Goal: Task Accomplishment & Management: Manage account settings

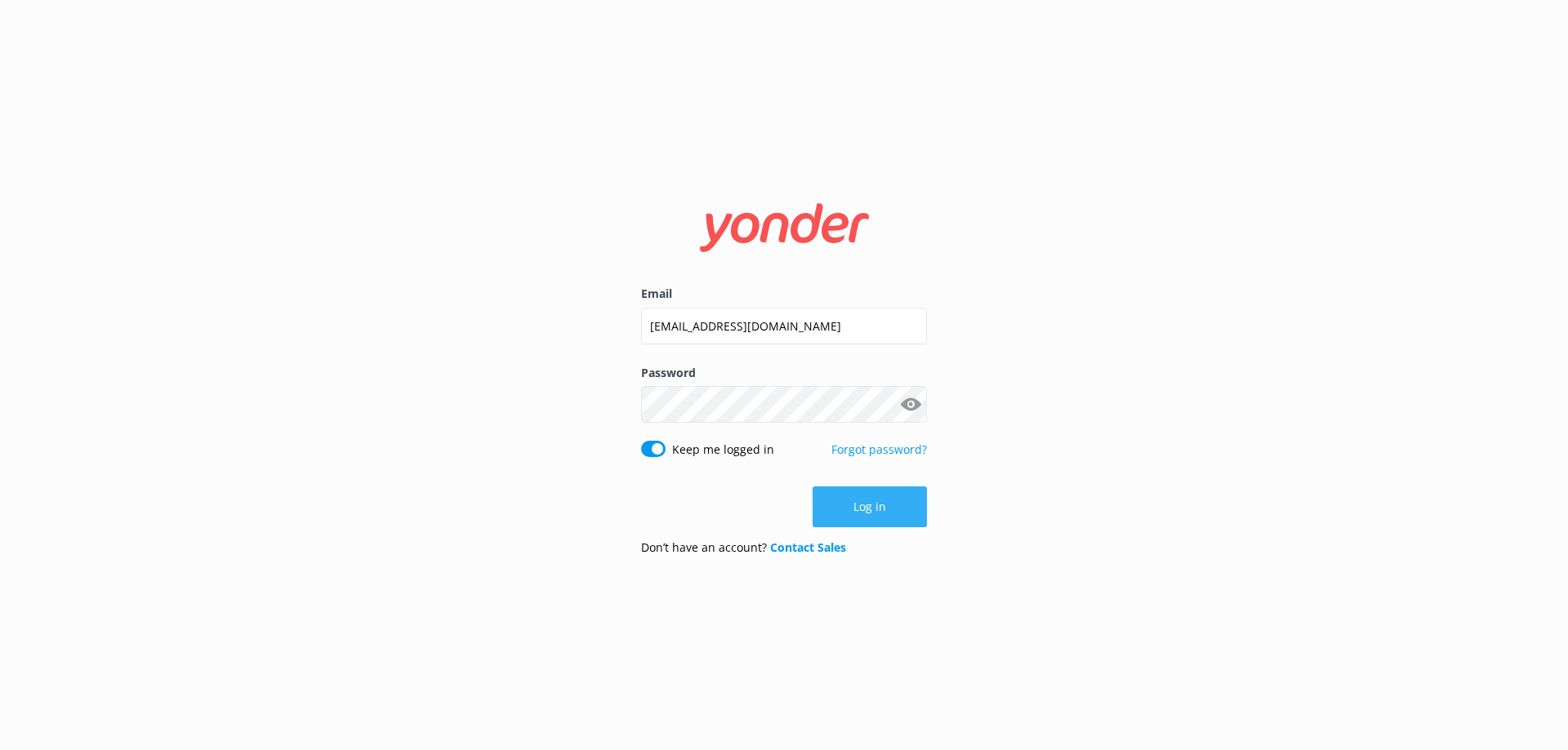
click at [900, 505] on button "Log in" at bounding box center [869, 506] width 114 height 41
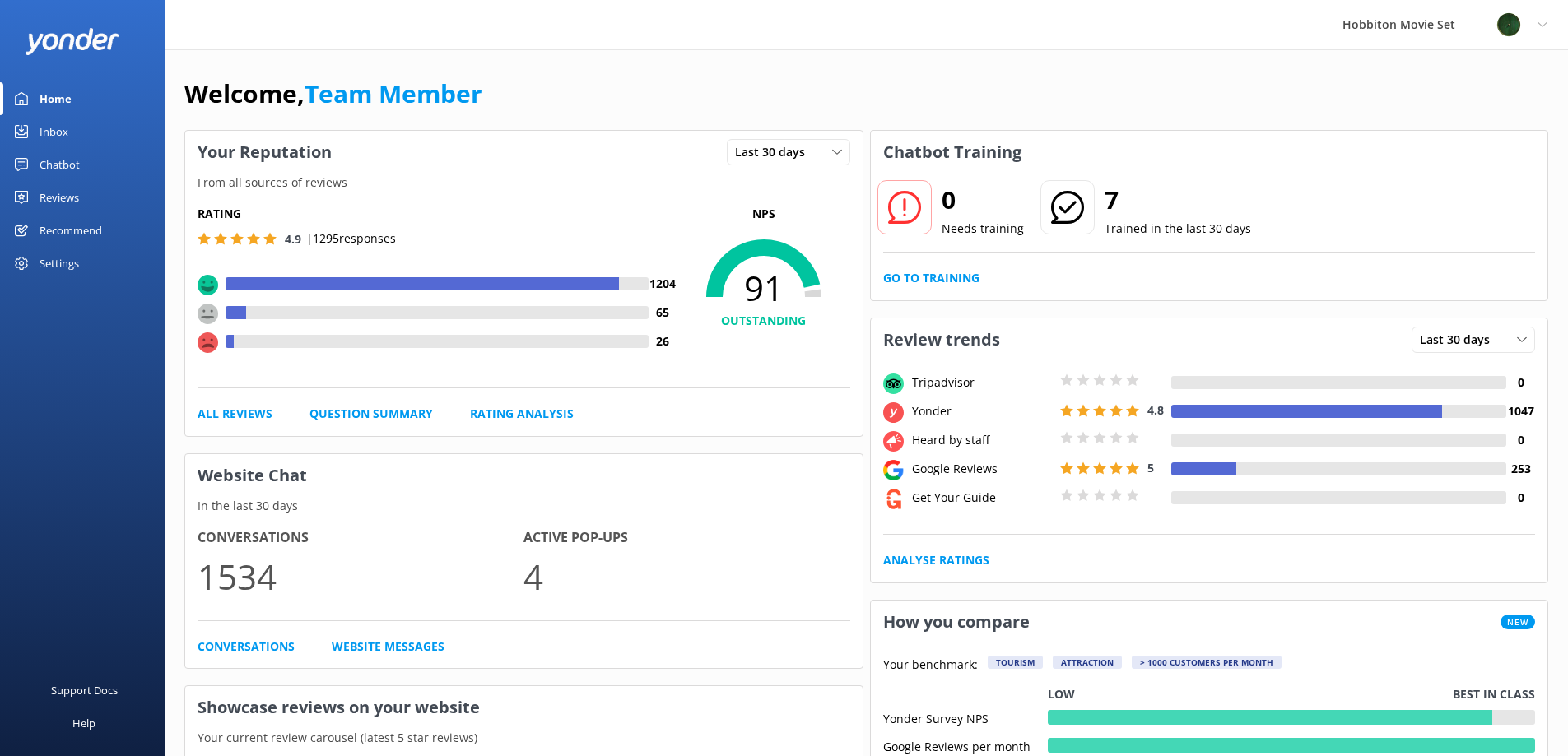
click at [56, 132] on div "Inbox" at bounding box center [54, 131] width 29 height 32
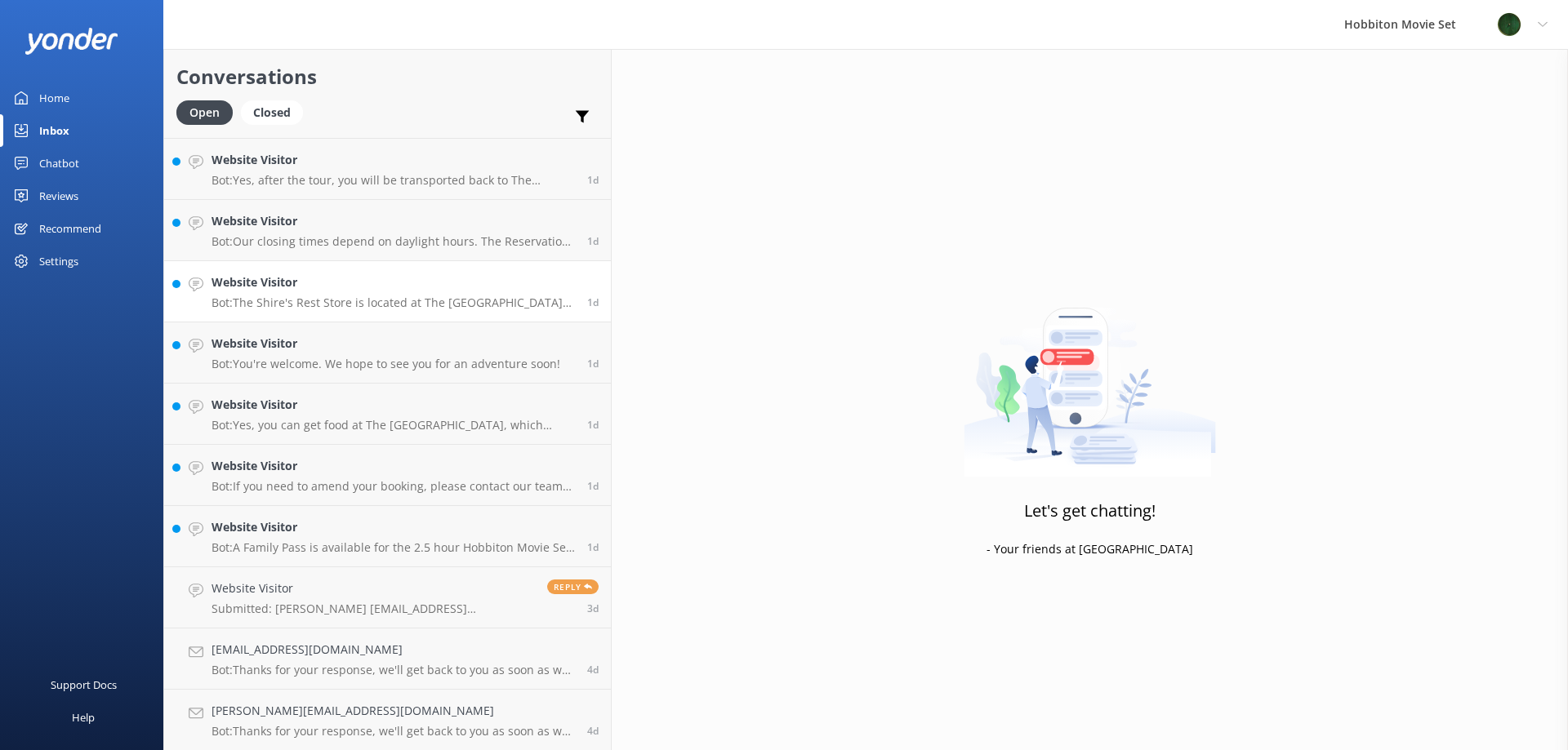
scroll to position [4587, 0]
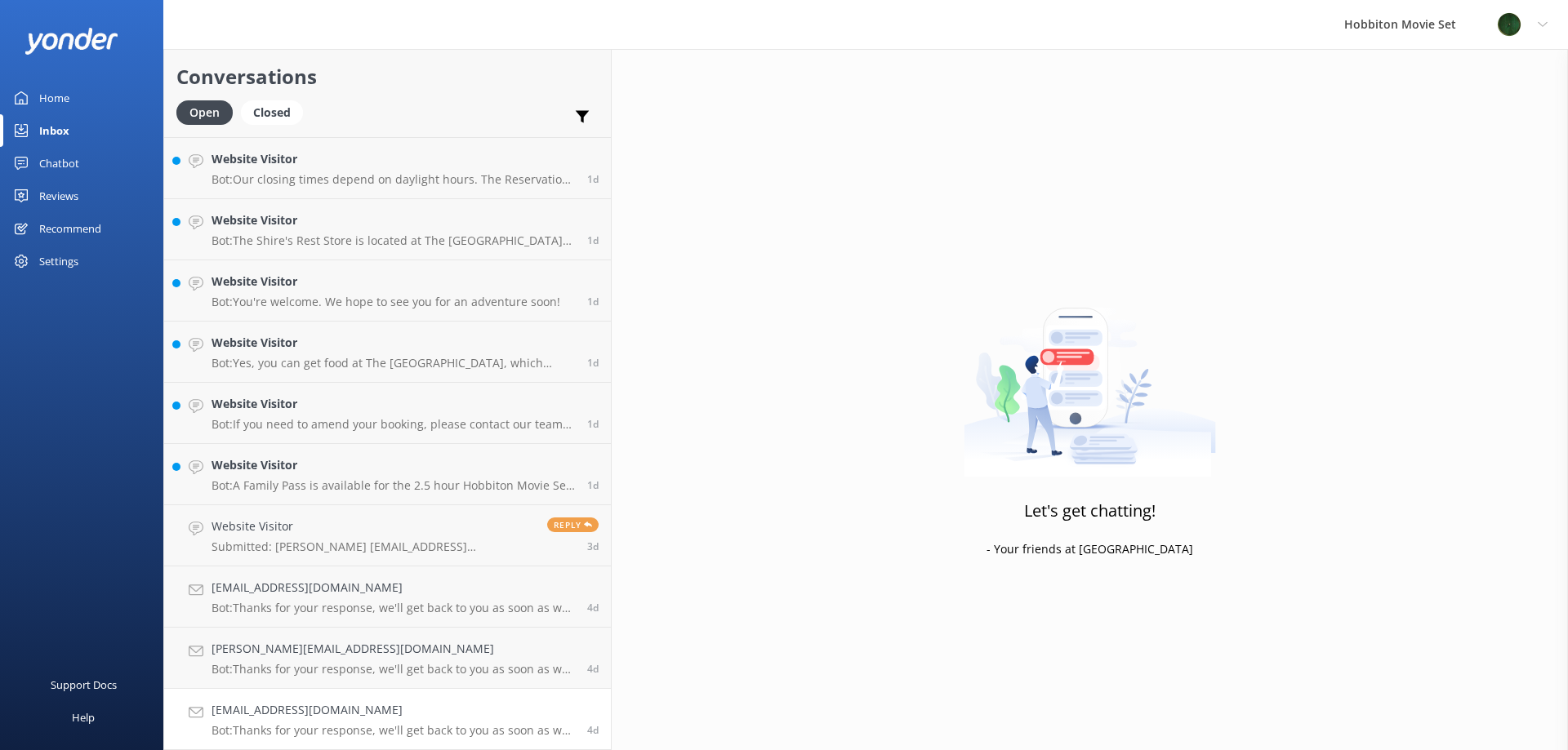
click at [331, 699] on link "[EMAIL_ADDRESS][DOMAIN_NAME] Bot: Thanks for your response, we'll get back to y…" at bounding box center [387, 719] width 447 height 62
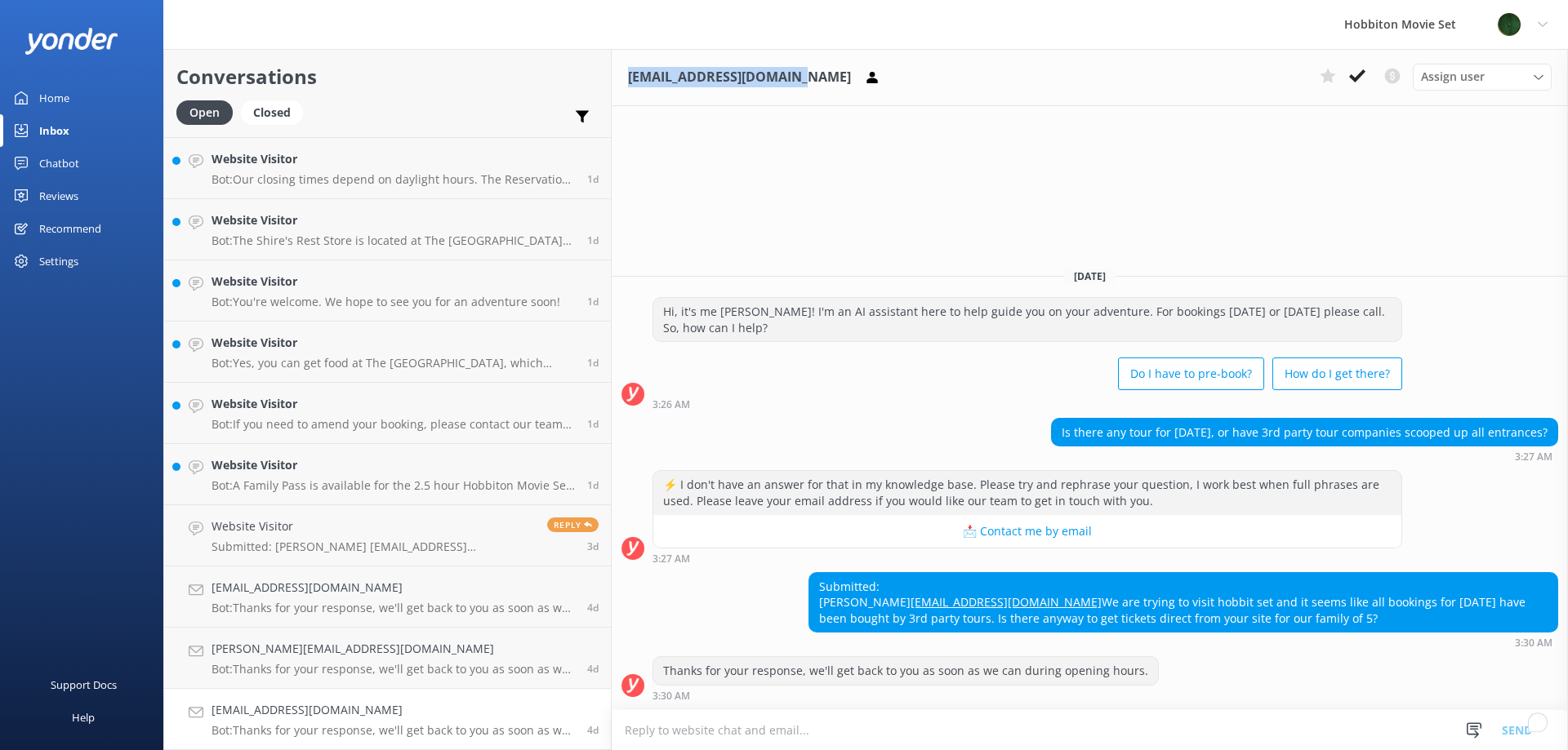
drag, startPoint x: 689, startPoint y: 77, endPoint x: 509, endPoint y: 88, distance: 180.3
click at [628, 88] on div "Mberkenwald@hotmail.com" at bounding box center [757, 78] width 259 height 25
copy h3 "Mberkenwald@hotmail.com"
click at [1358, 84] on icon at bounding box center [1356, 75] width 16 height 16
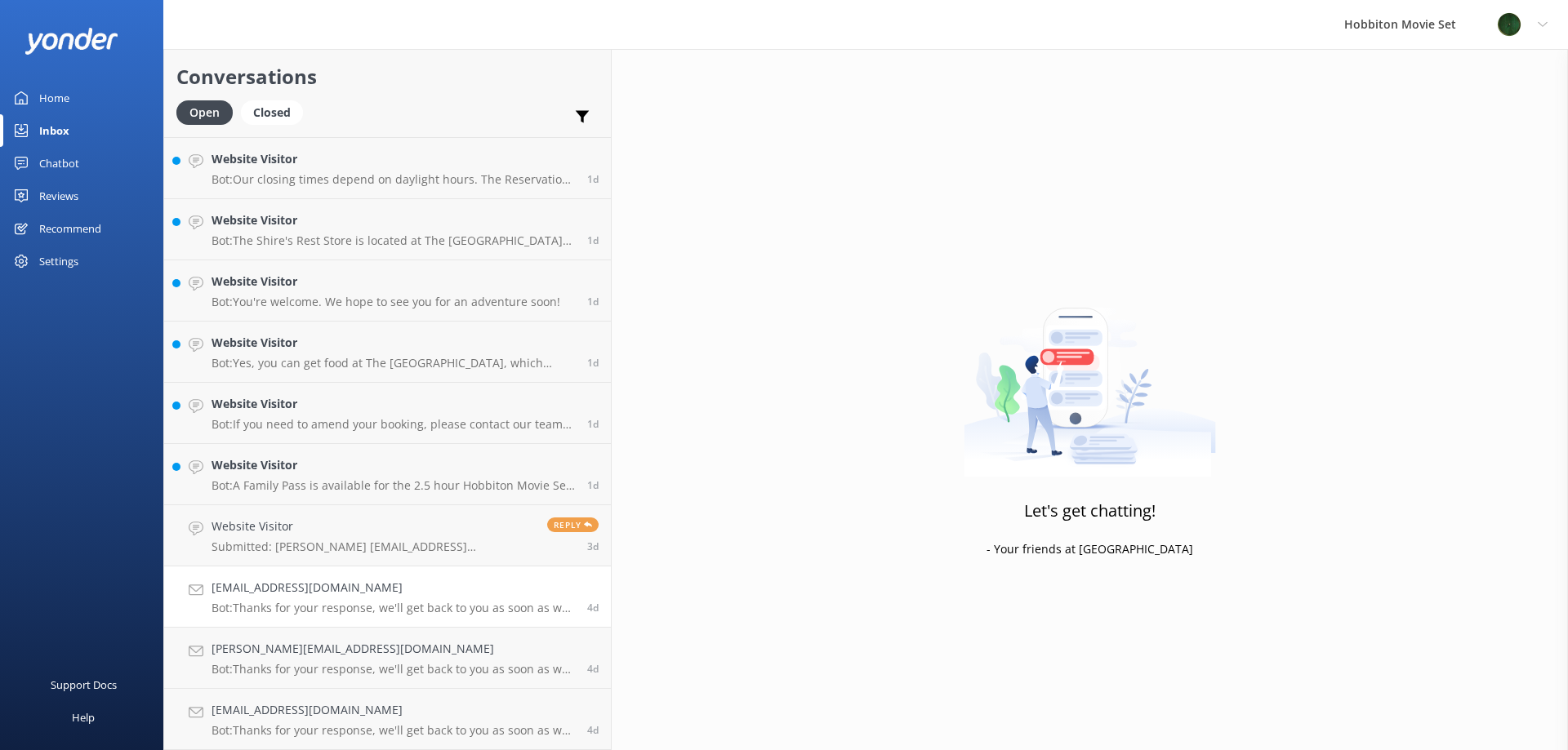
scroll to position [4526, 0]
click at [345, 713] on h4 "melissa.rosellini123@gmail.com" at bounding box center [393, 709] width 363 height 18
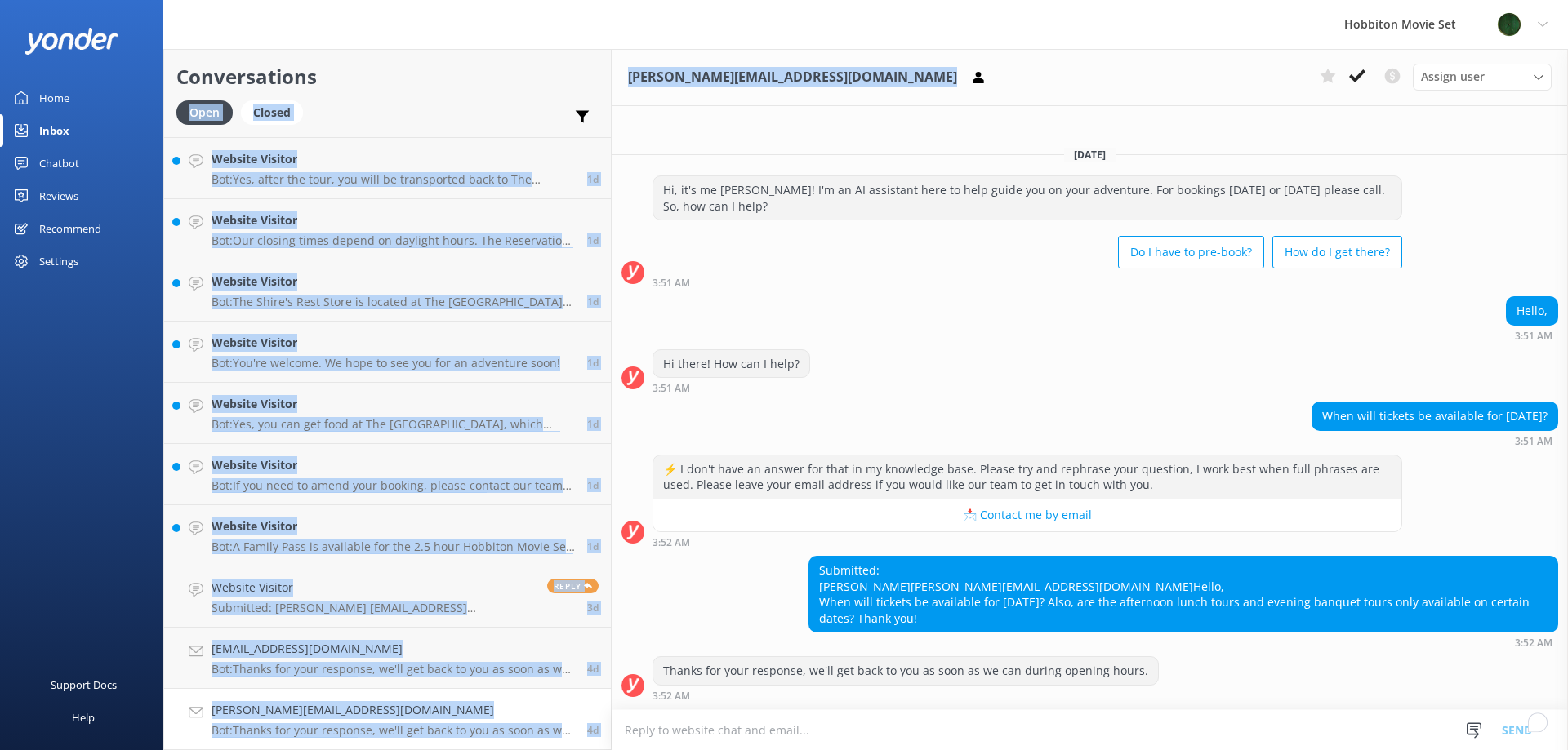
drag, startPoint x: 719, startPoint y: 81, endPoint x: 487, endPoint y: 91, distance: 232.2
click at [487, 91] on div "Conversations Open Closed Important Converted Assigned to me Unassigned Website…" at bounding box center [865, 399] width 1404 height 701
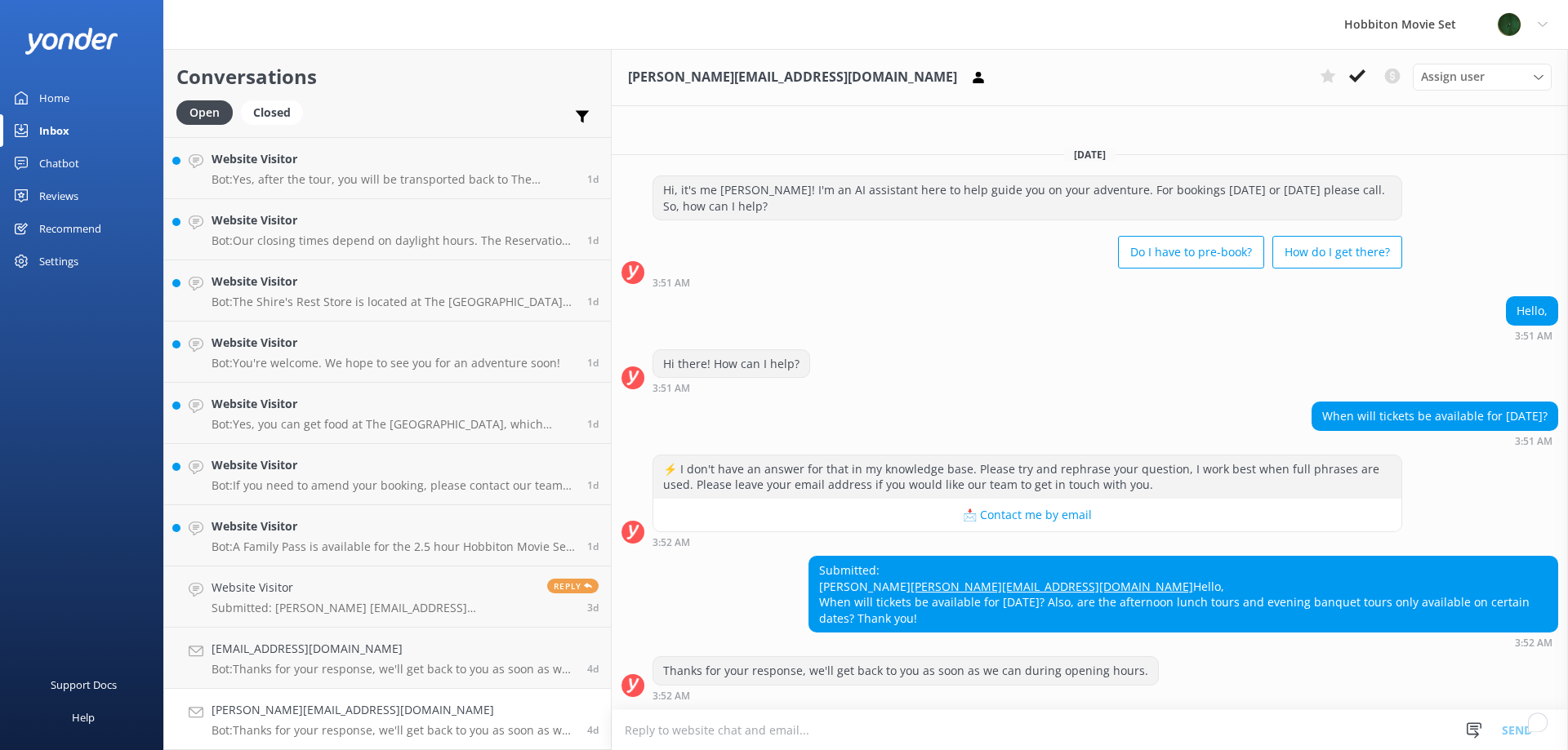
click at [659, 133] on div "Wednesday, 24th September Hi, it's me Sam! I'm an AI assistant here to help gui…" at bounding box center [1090, 421] width 956 height 576
drag, startPoint x: 717, startPoint y: 84, endPoint x: 504, endPoint y: 79, distance: 213.1
click at [612, 79] on div "melissa.rosellini123@gmail.com Assign user Hannah Team Member Lily Shayne Chris…" at bounding box center [1090, 78] width 956 height 57
copy div "melissa.rosellini123@gmail.com"
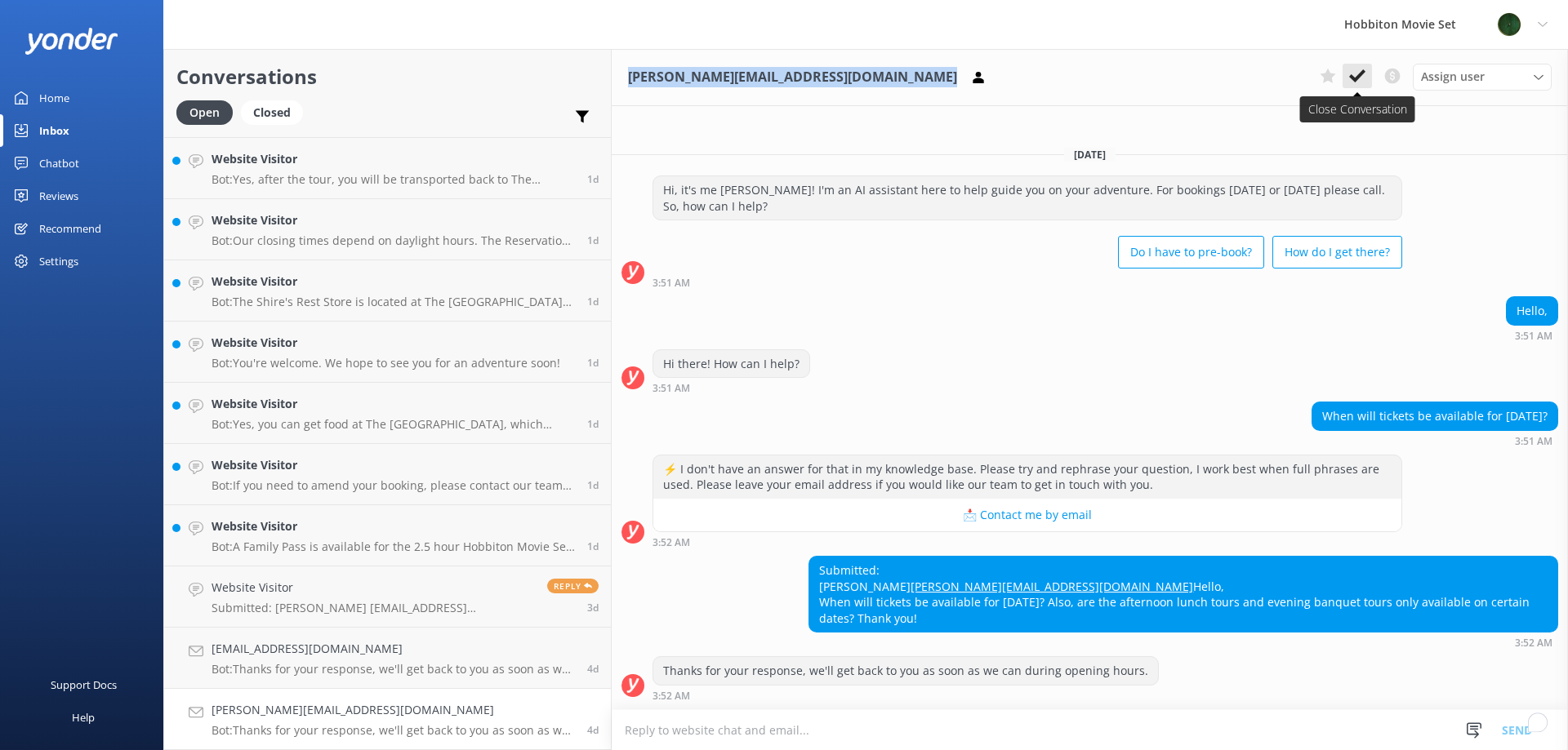
click at [1362, 80] on icon at bounding box center [1356, 75] width 16 height 16
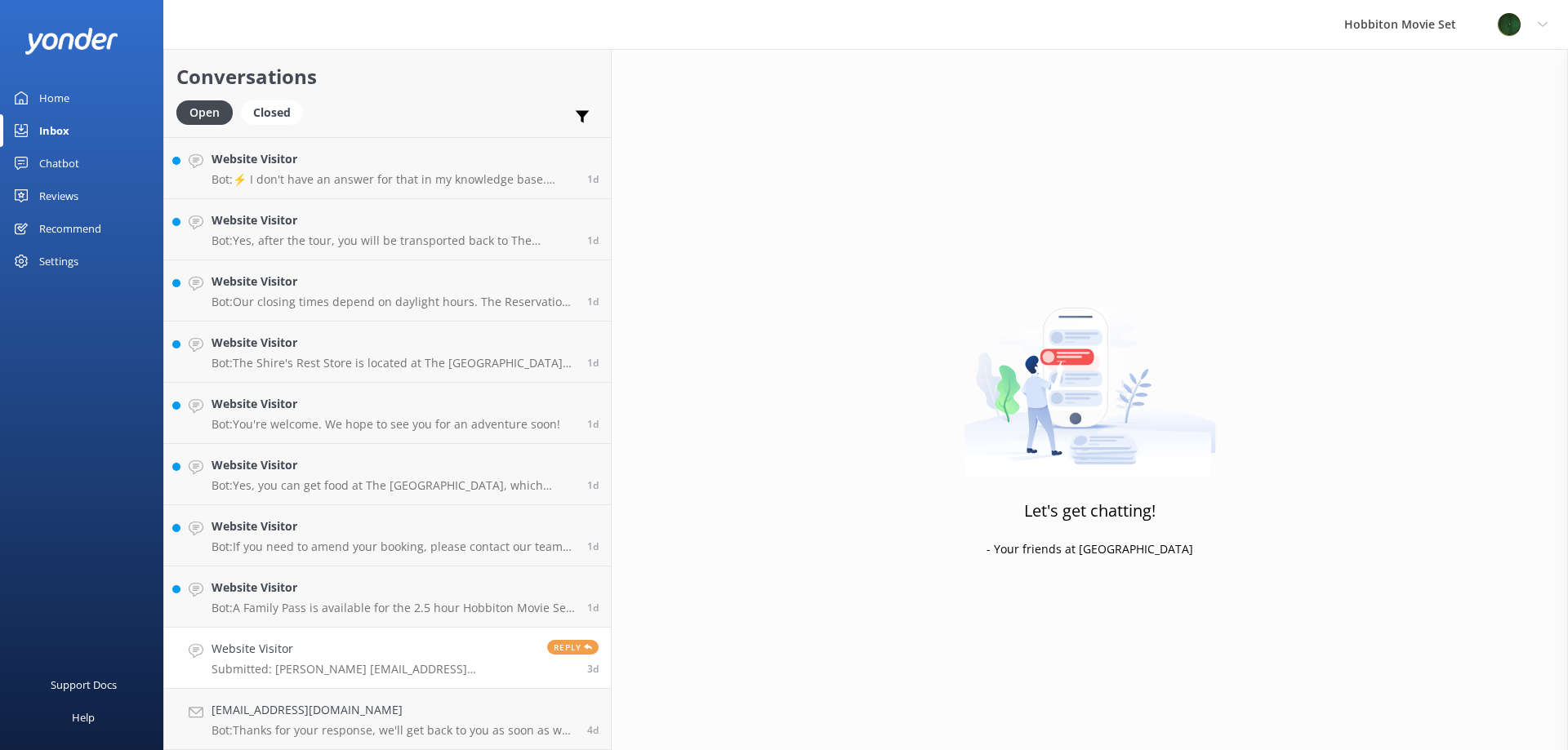
scroll to position [4465, 0]
click at [313, 700] on link "Carreroalba89@gmail.com Bot: Thanks for your response, we'll get back to you as…" at bounding box center [387, 719] width 447 height 62
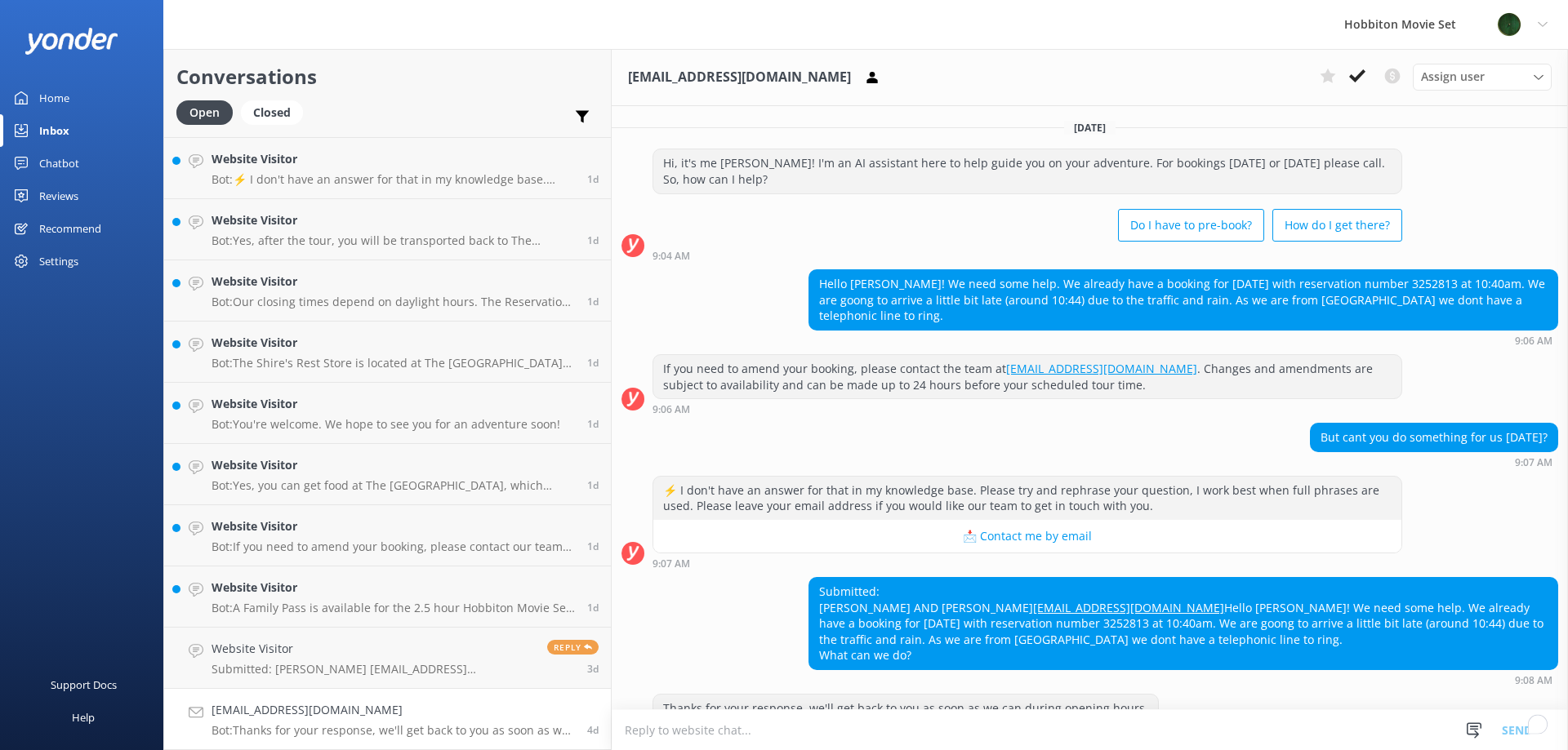
scroll to position [21, 0]
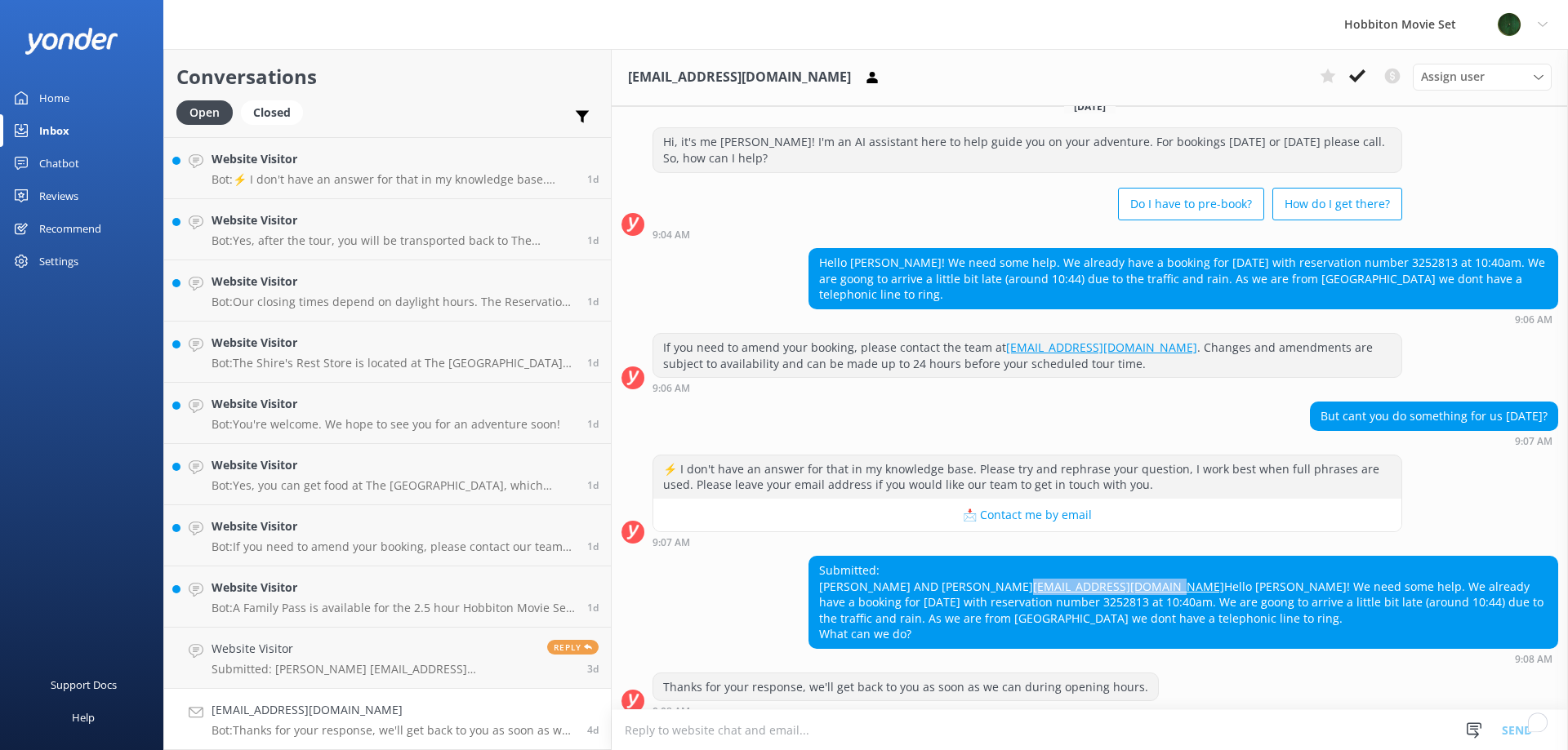
drag, startPoint x: 899, startPoint y: 570, endPoint x: 731, endPoint y: 582, distance: 168.4
click at [809, 577] on div "Submitted: ALBA AND PEDRO Carreroalba89@gmail.com Hello Sam! We need some help.…" at bounding box center [1183, 602] width 747 height 91
copy link "Carreroalba89@gmail.com"
click at [1362, 69] on icon at bounding box center [1356, 75] width 16 height 16
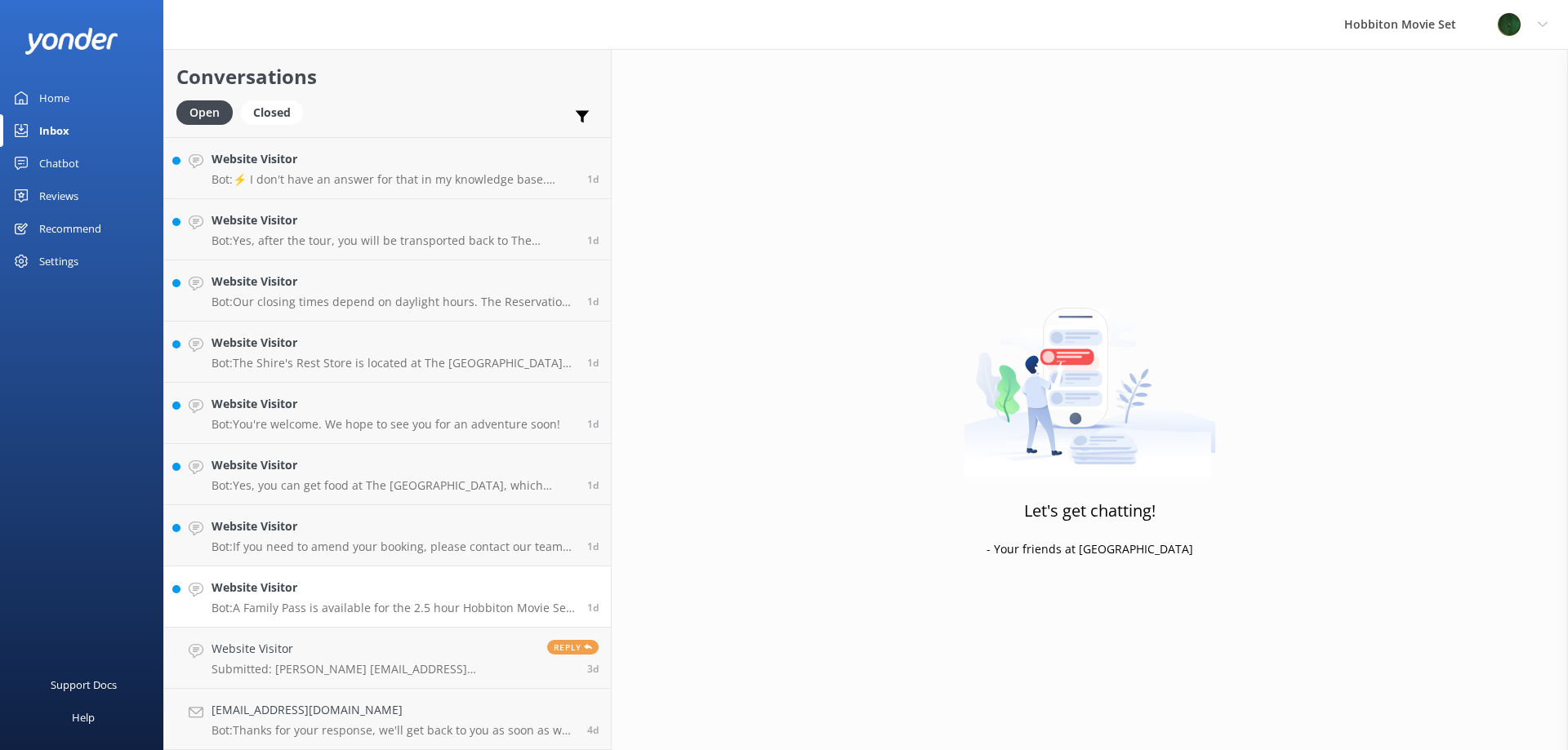
scroll to position [4403, 0]
click at [348, 695] on link "Website Visitor Submitted: Roy r2sela@gmail.com Looking for special events date…" at bounding box center [387, 719] width 447 height 62
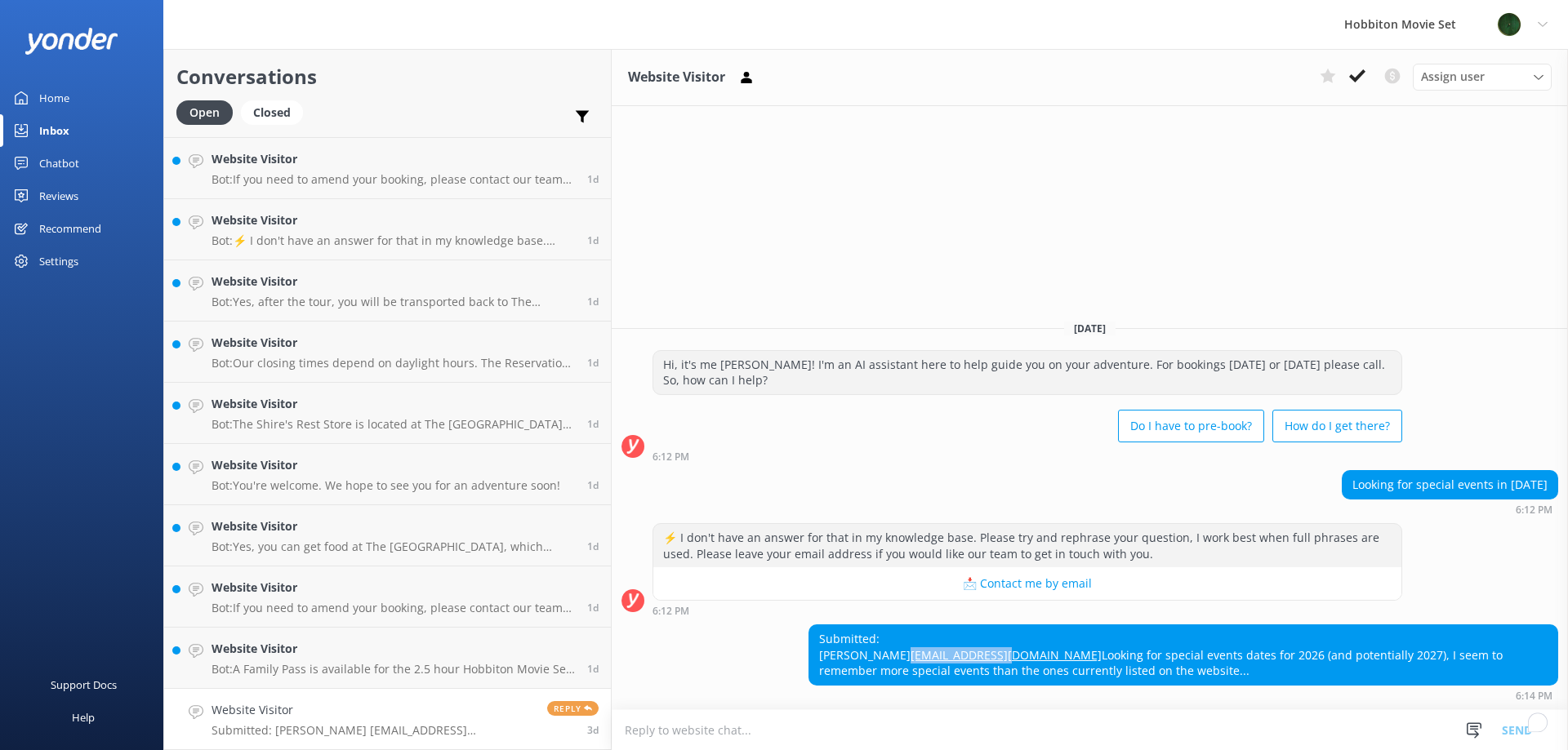
drag, startPoint x: 857, startPoint y: 649, endPoint x: 732, endPoint y: 654, distance: 125.1
click at [809, 654] on div "Submitted: Roy r2sela@gmail.com Looking for special events dates for 2026 (and …" at bounding box center [1183, 654] width 747 height 60
copy link "r2sela@gmail.com"
click at [296, 656] on h4 "Website Visitor" at bounding box center [393, 649] width 363 height 18
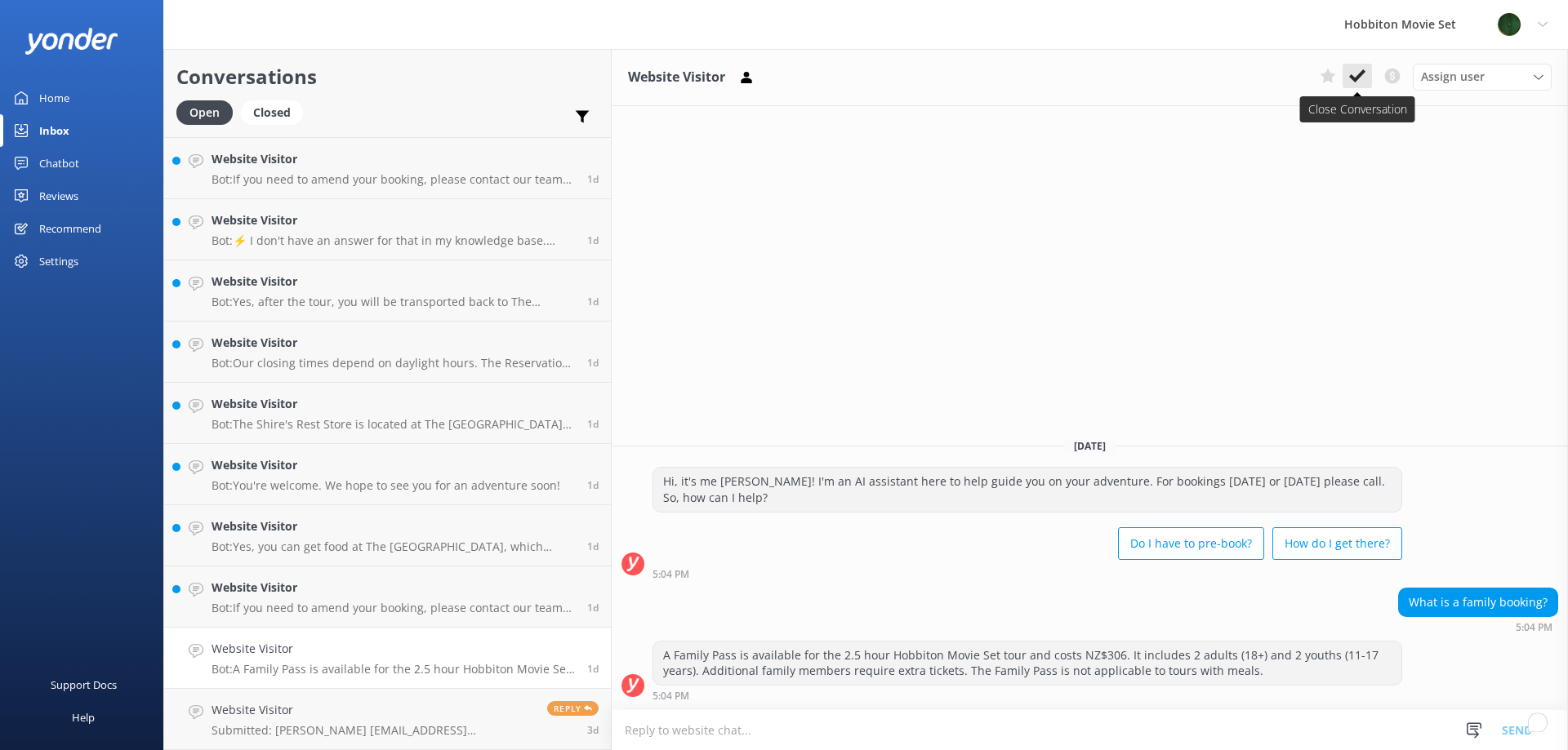
click at [1365, 72] on button at bounding box center [1356, 76] width 29 height 25
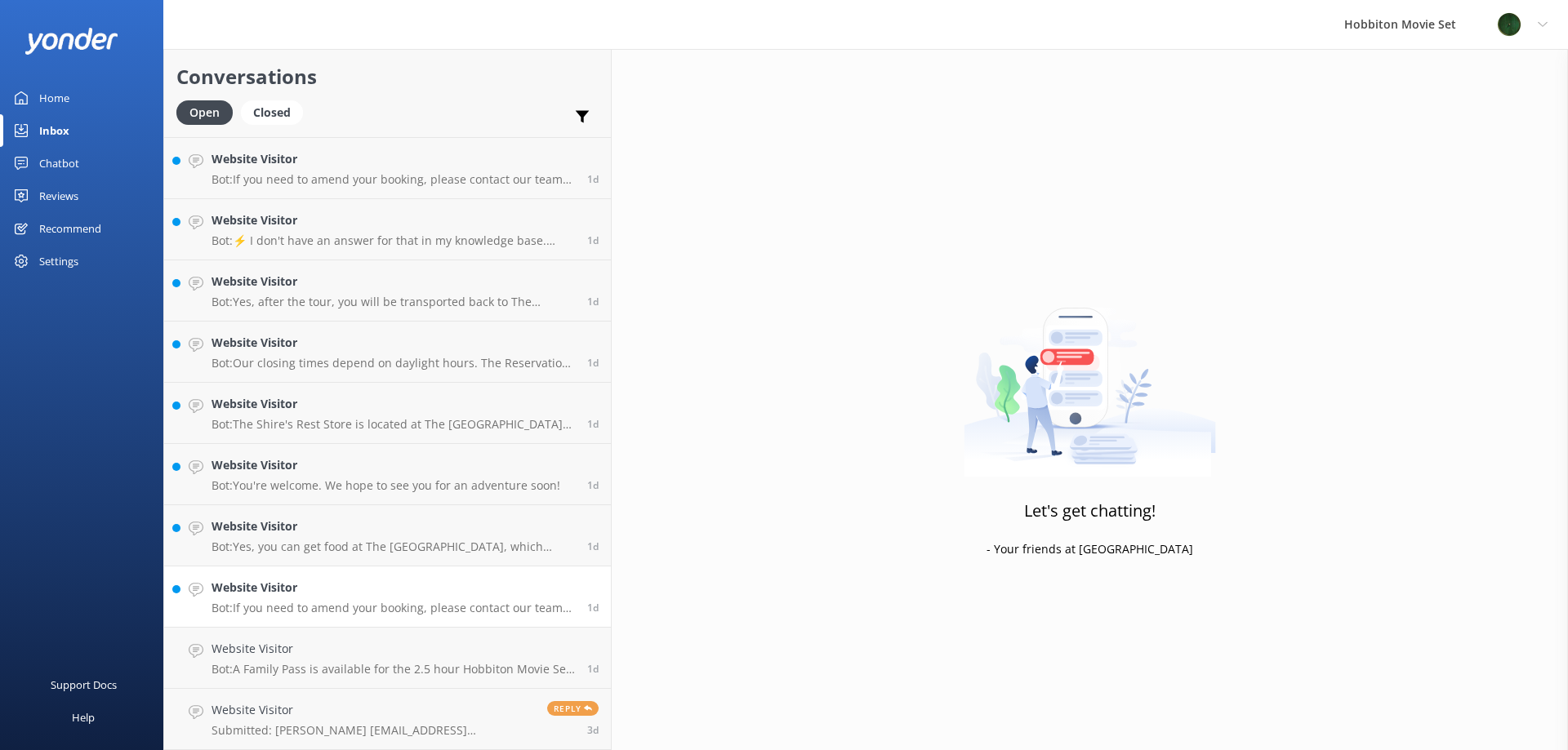
scroll to position [4343, 0]
click at [325, 647] on h4 "Website Visitor" at bounding box center [393, 649] width 363 height 18
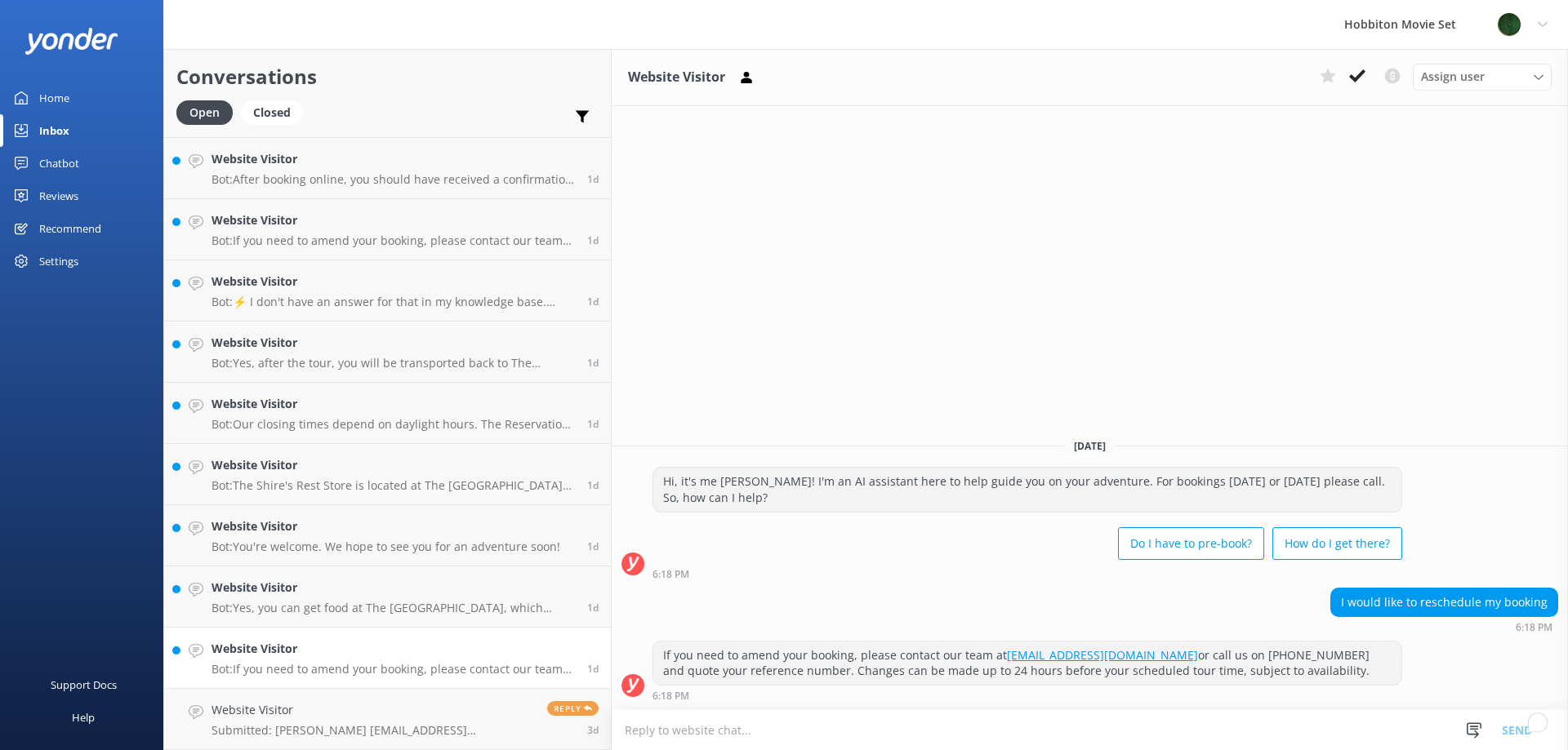
click at [1351, 75] on use at bounding box center [1356, 76] width 16 height 13
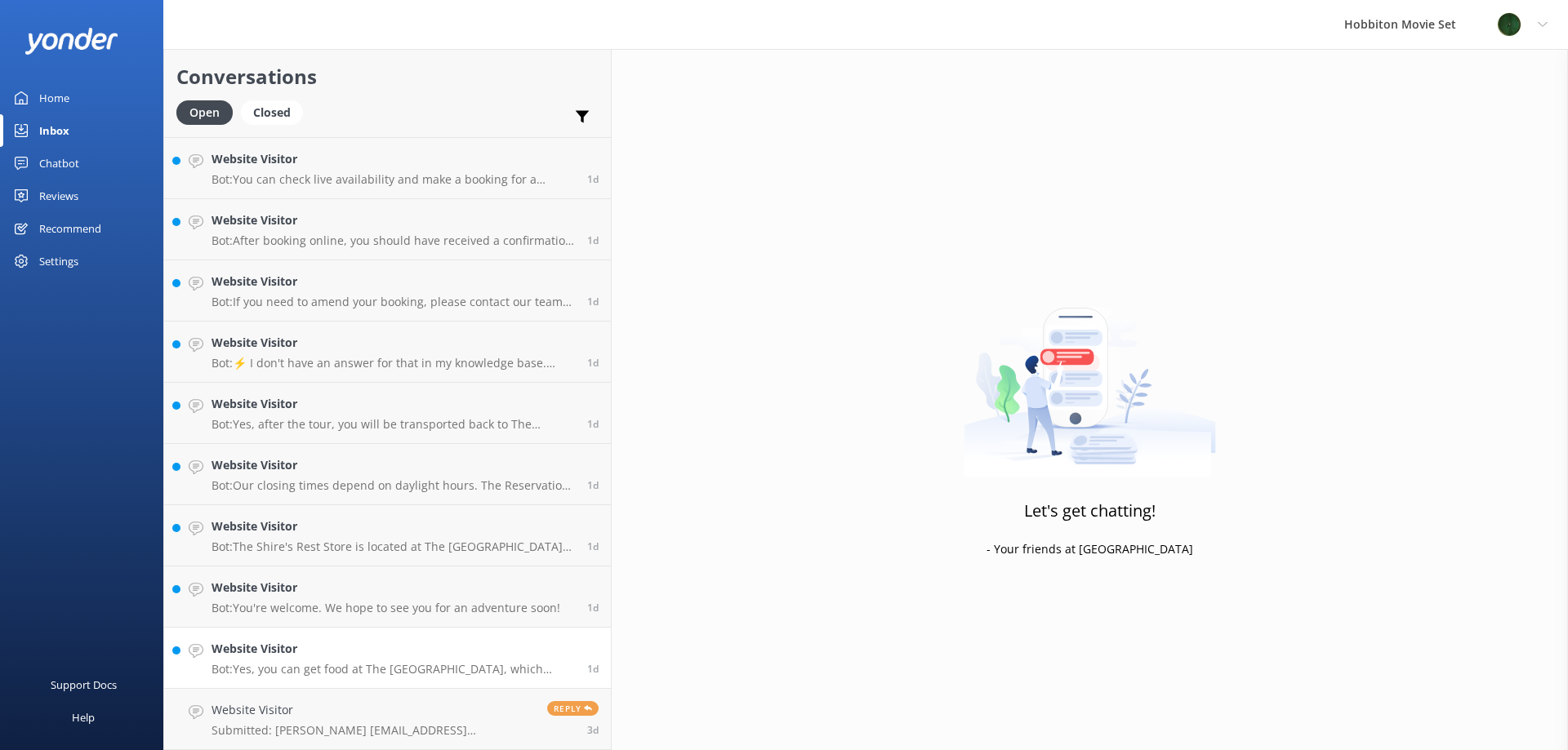
scroll to position [4281, 0]
click at [347, 665] on p "Bot: Yes, you can get food at The Shire’s Rest Café, which offers a variety of …" at bounding box center [393, 668] width 363 height 14
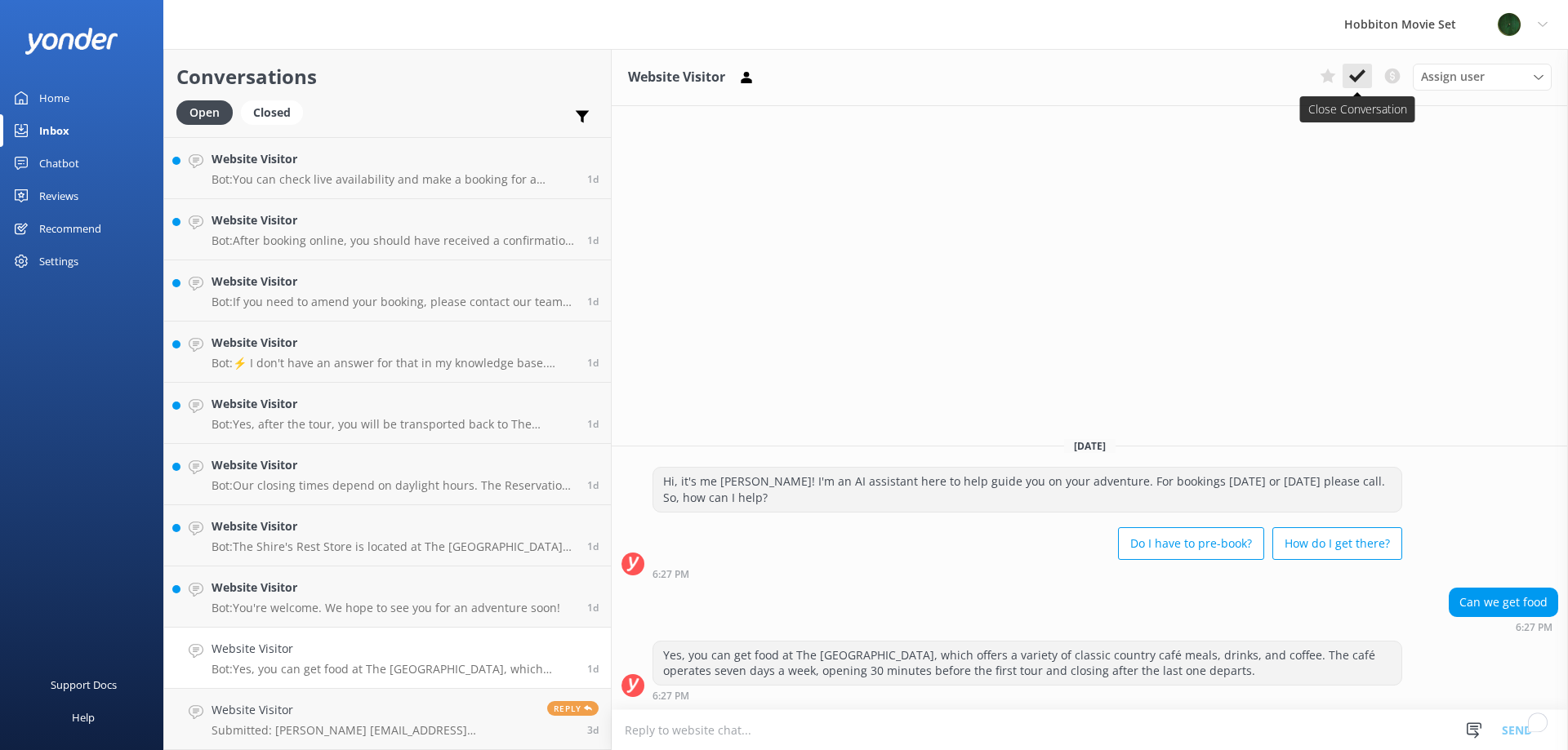
click at [1346, 68] on button at bounding box center [1356, 76] width 29 height 25
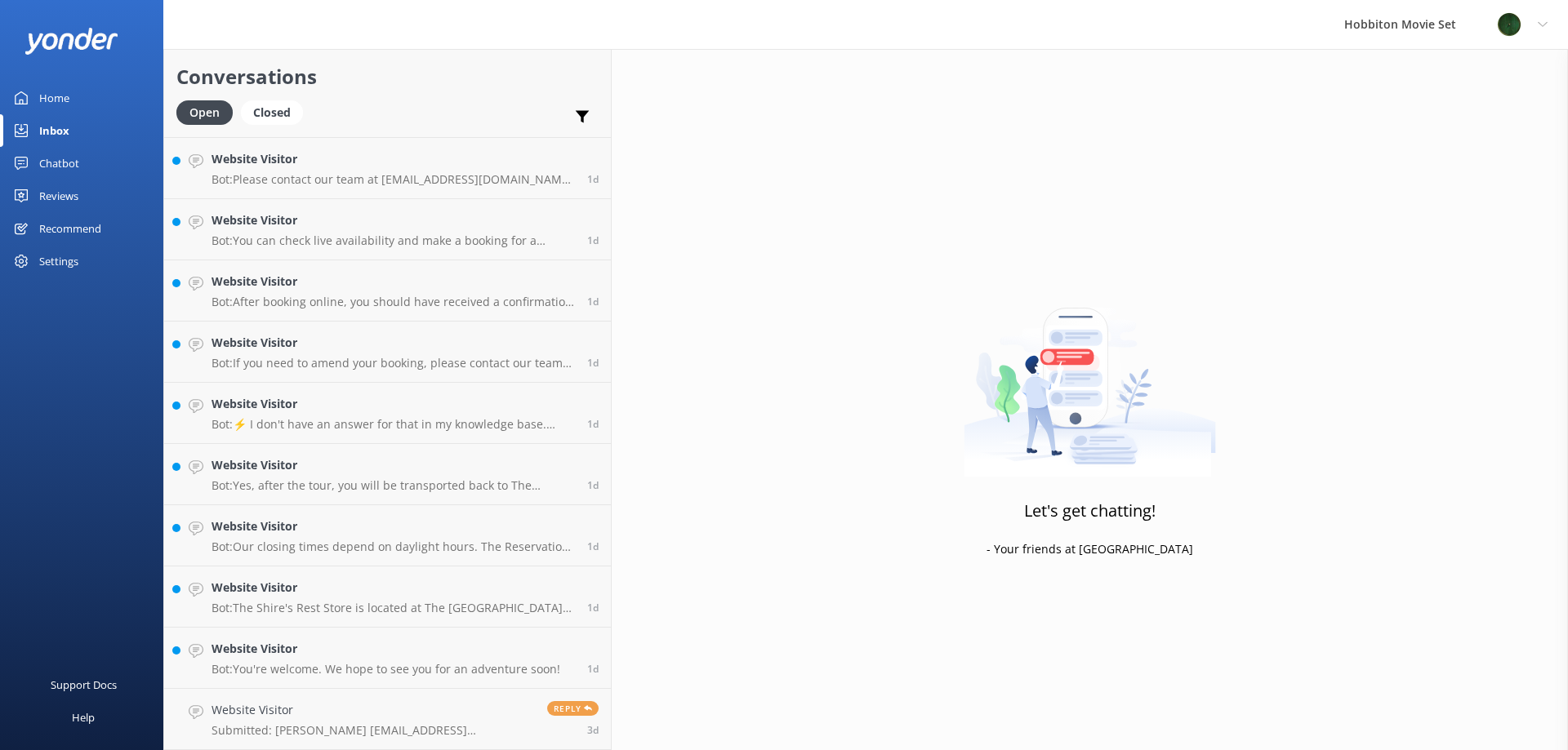
scroll to position [4220, 0]
click at [337, 659] on div "Website Visitor Bot: You're welcome. We hope to see you for an adventure soon!" at bounding box center [386, 658] width 349 height 36
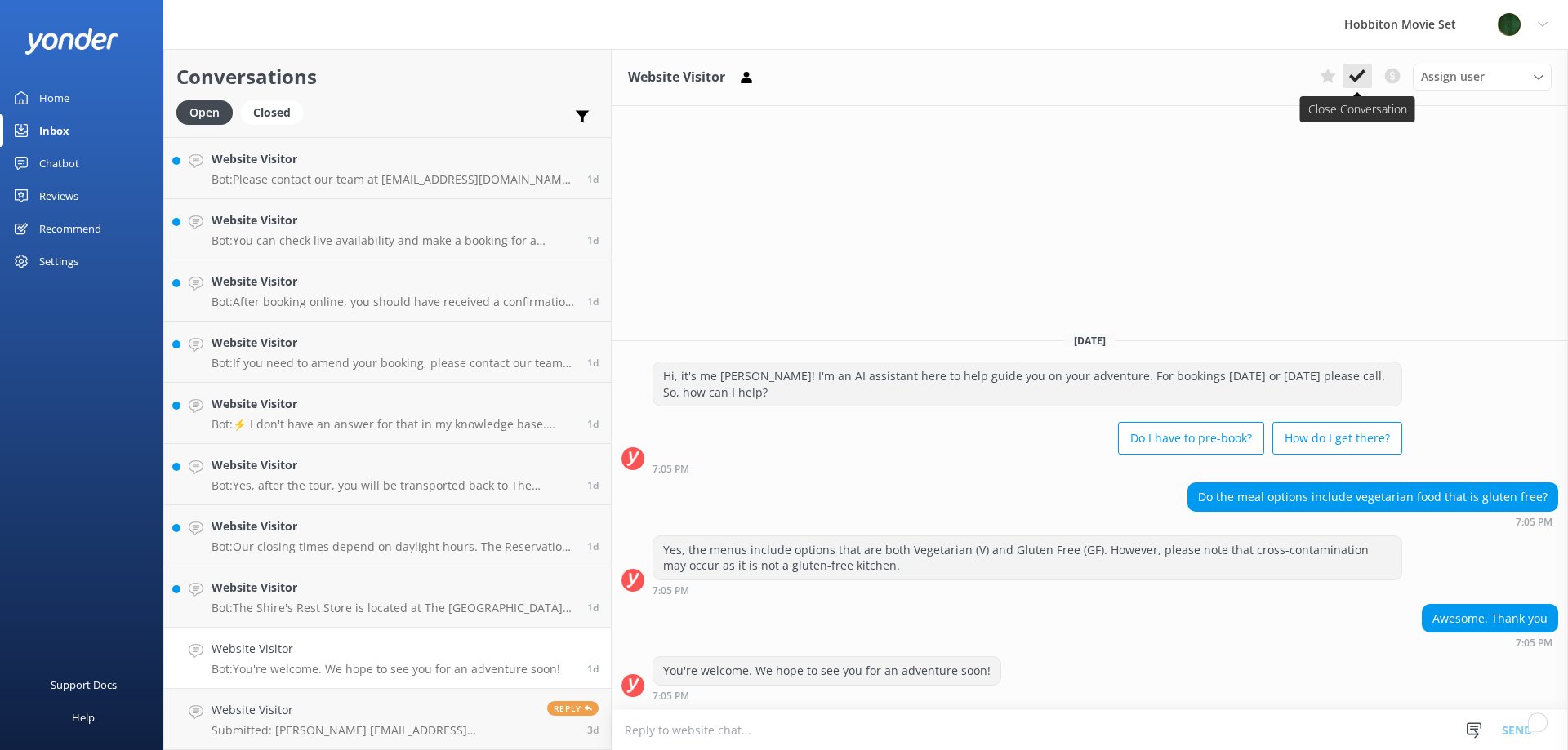
click at [1355, 78] on icon at bounding box center [1356, 75] width 16 height 16
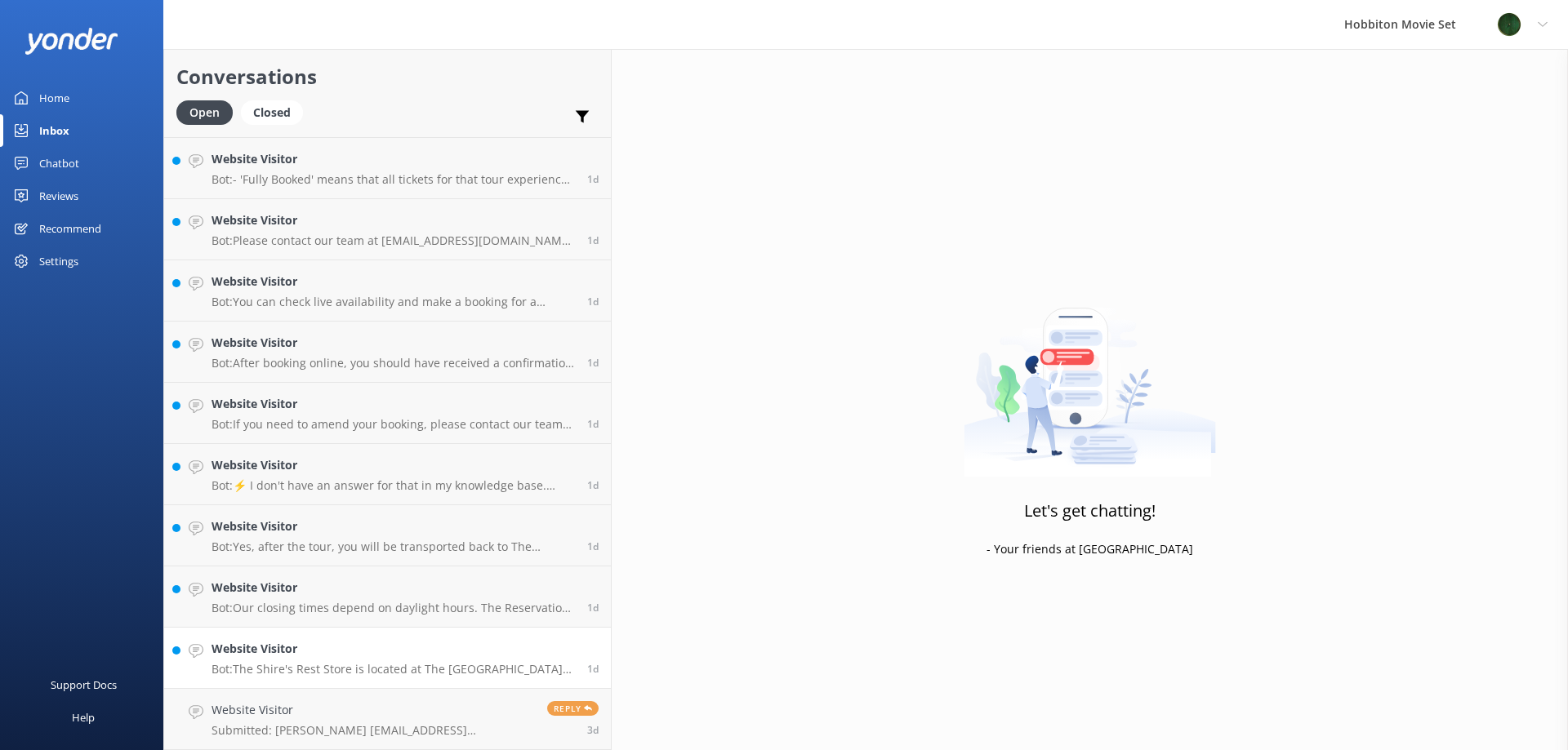
scroll to position [4159, 0]
click at [302, 651] on h4 "Website Visitor" at bounding box center [393, 649] width 363 height 18
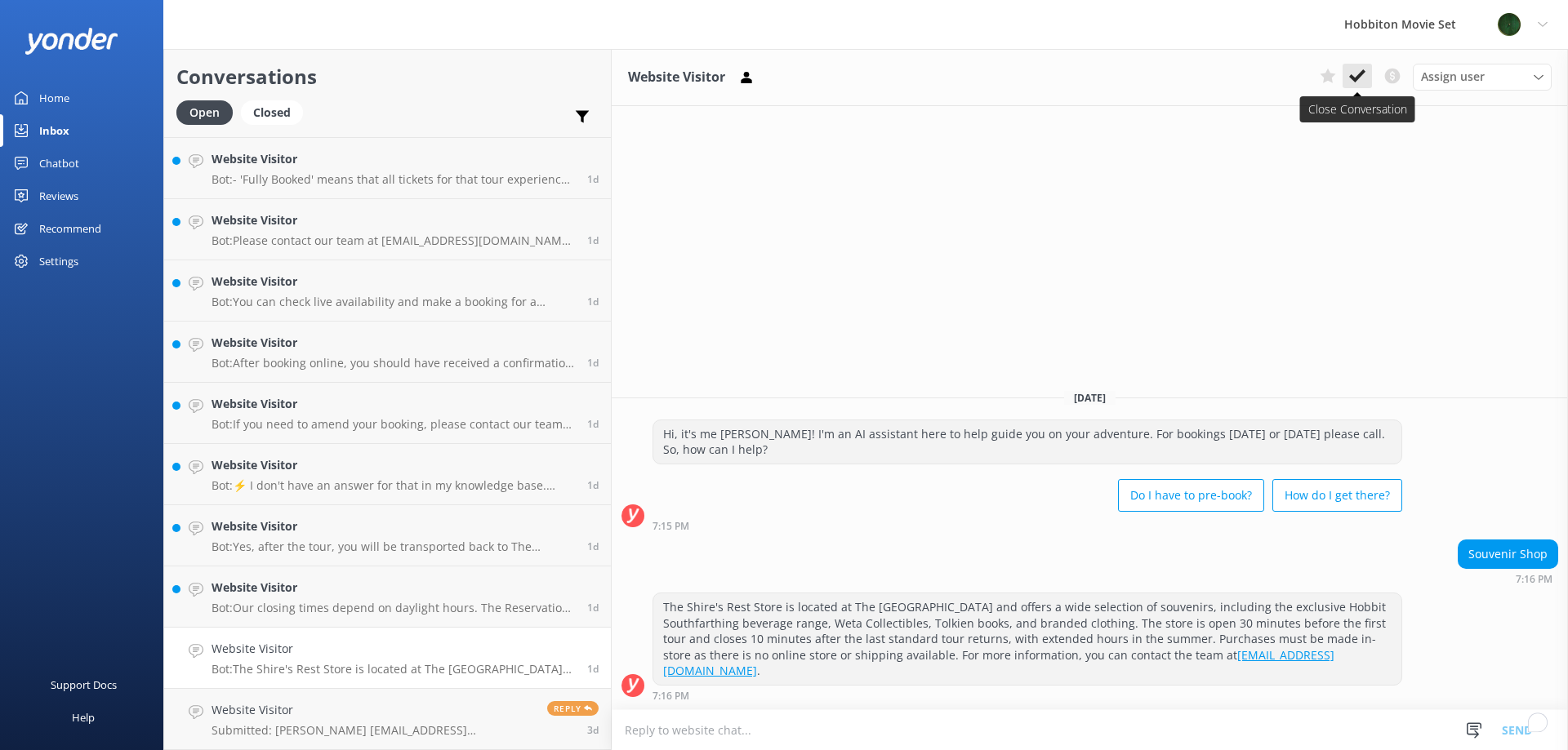
click at [1361, 70] on icon at bounding box center [1356, 75] width 16 height 16
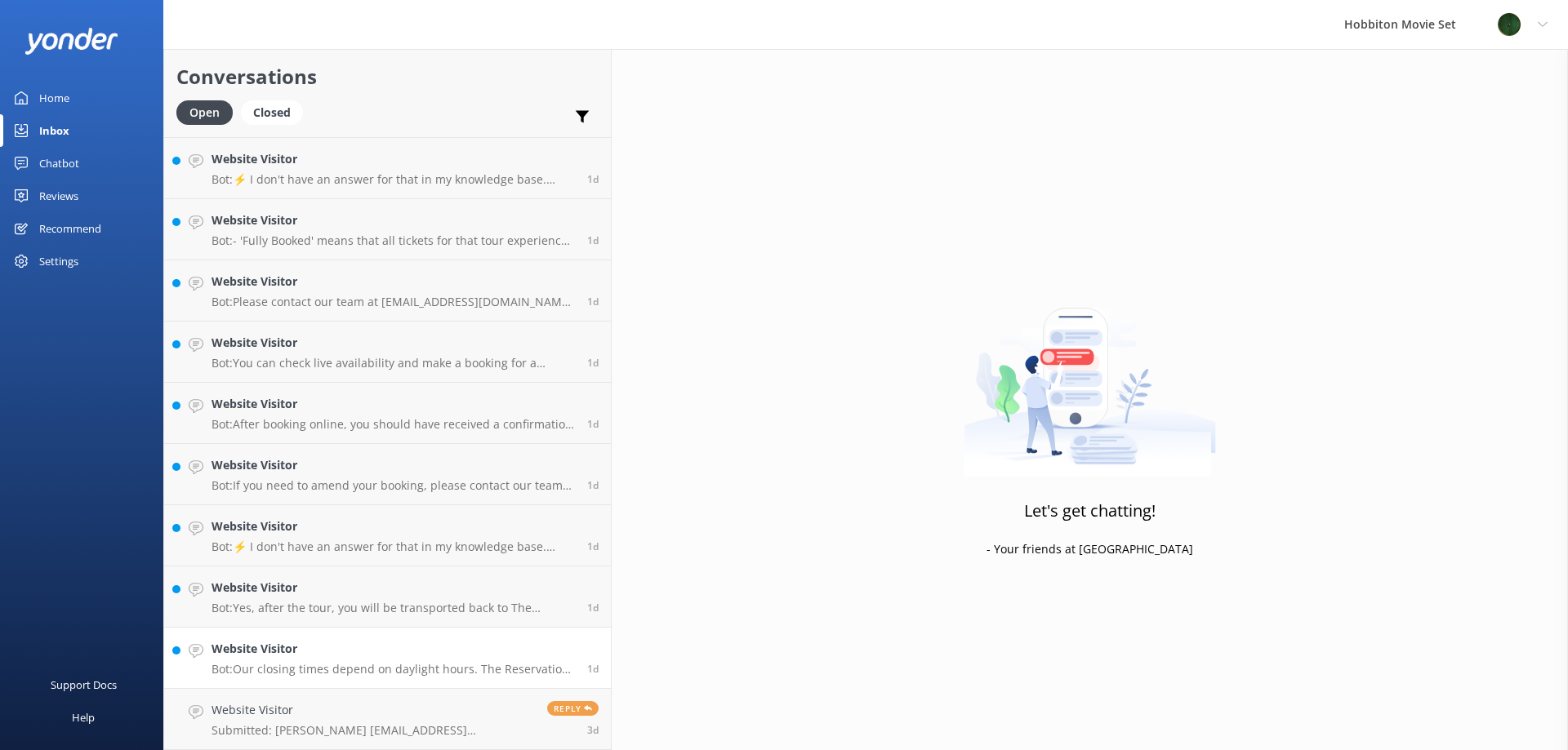
click at [311, 668] on p "Bot: Our closing times depend on daylight hours. The Reservations office, ticke…" at bounding box center [393, 668] width 363 height 14
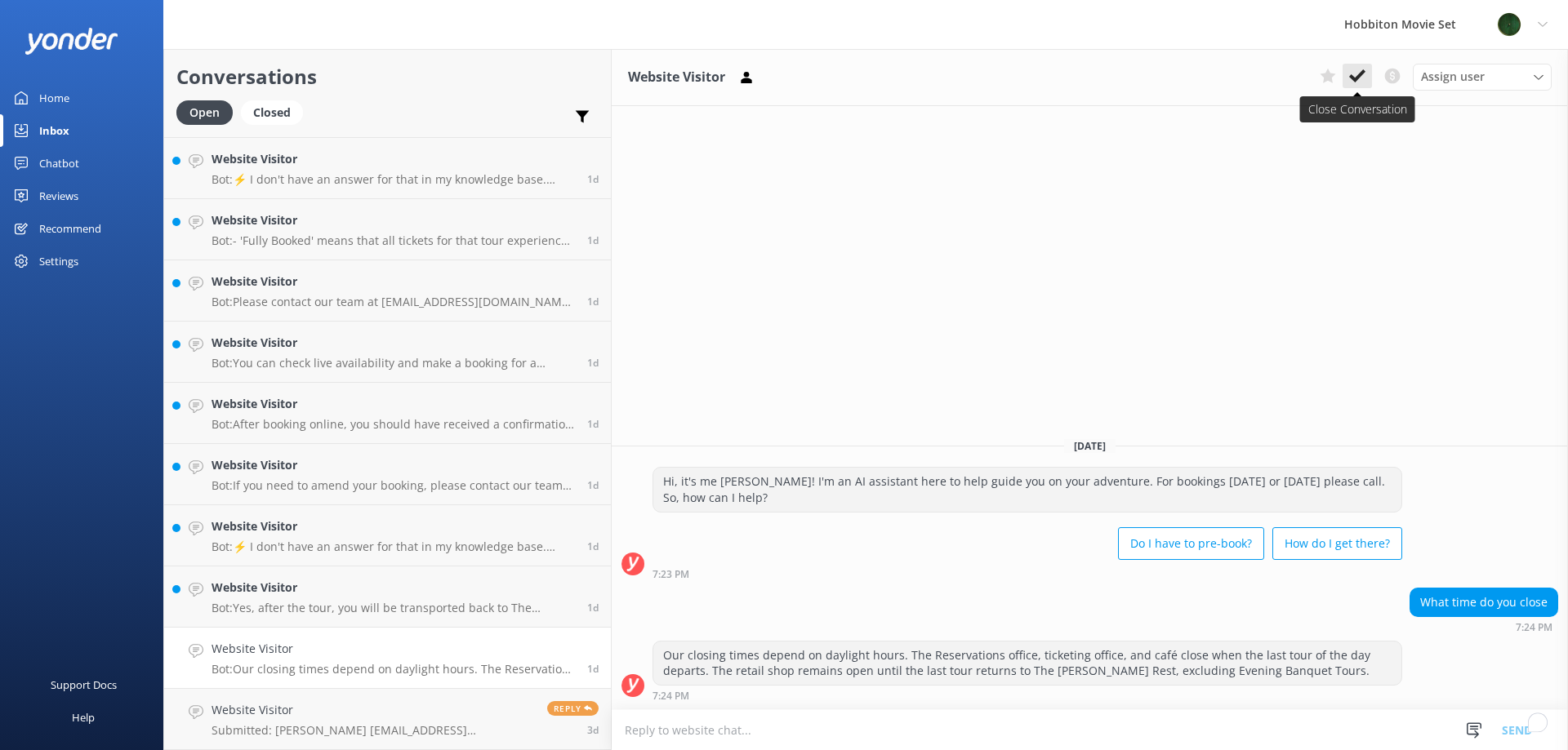
click at [1362, 65] on button at bounding box center [1356, 76] width 29 height 25
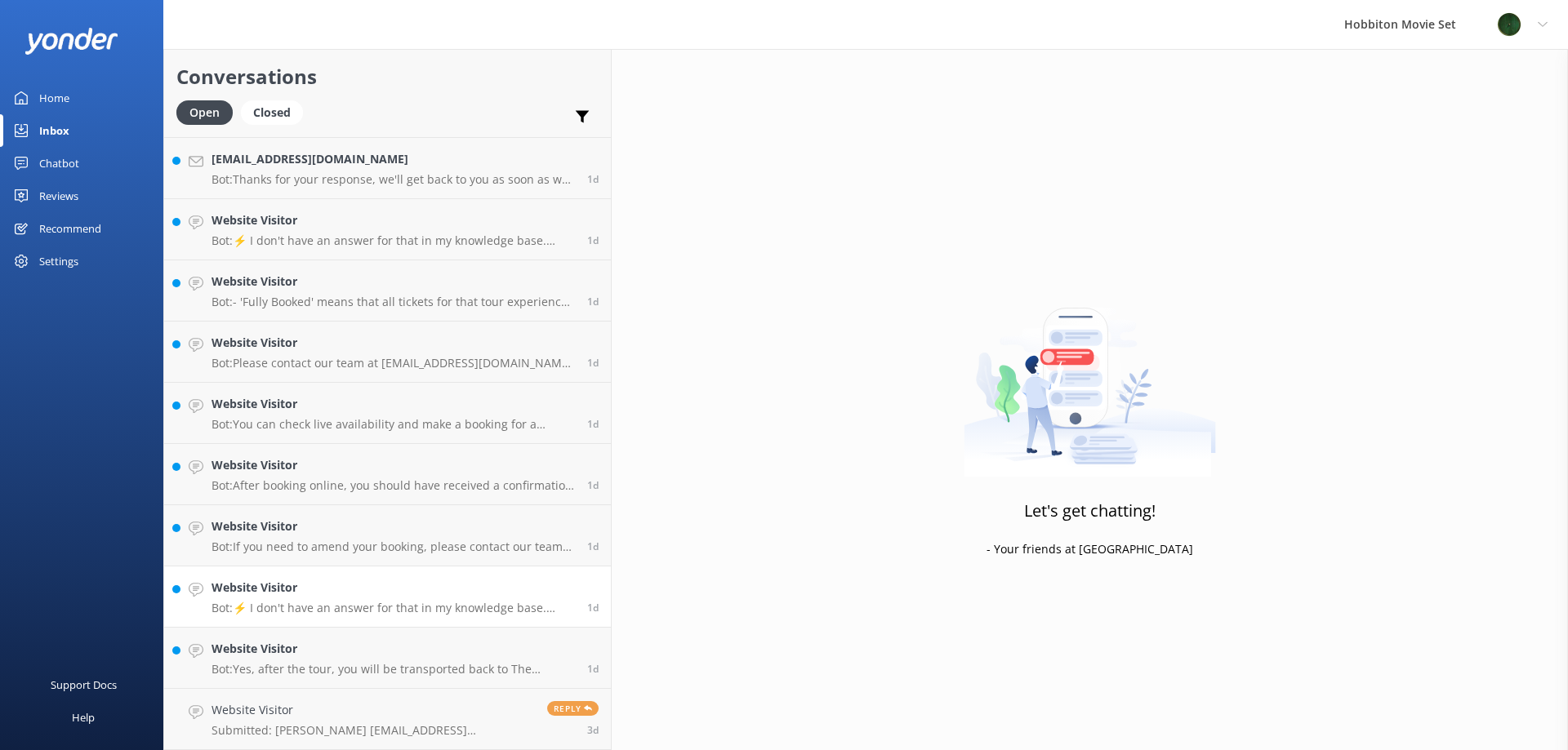
scroll to position [4097, 0]
click at [286, 659] on div "Website Visitor Bot: Yes, after the tour, you will be transported back to The S…" at bounding box center [393, 658] width 363 height 36
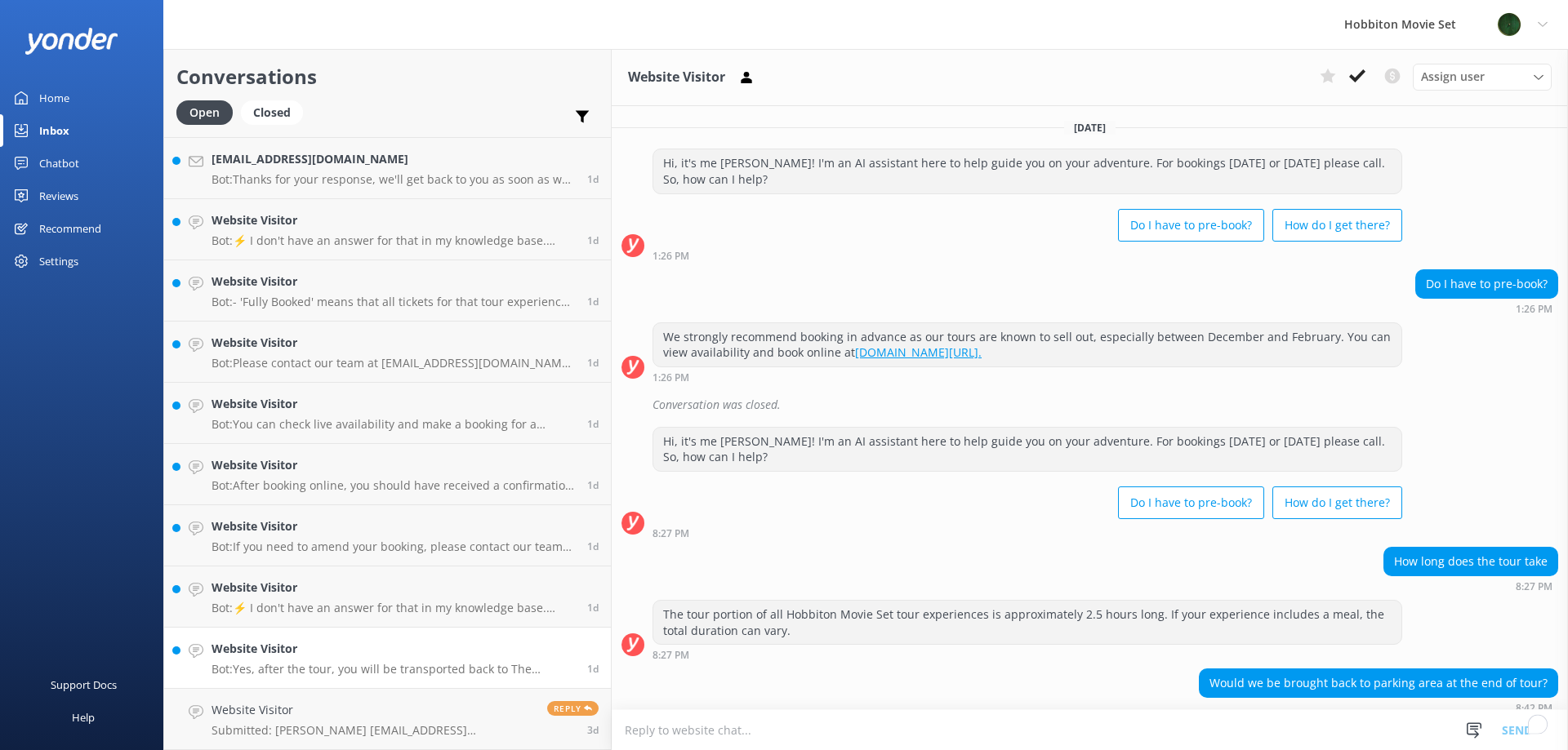
scroll to position [32, 0]
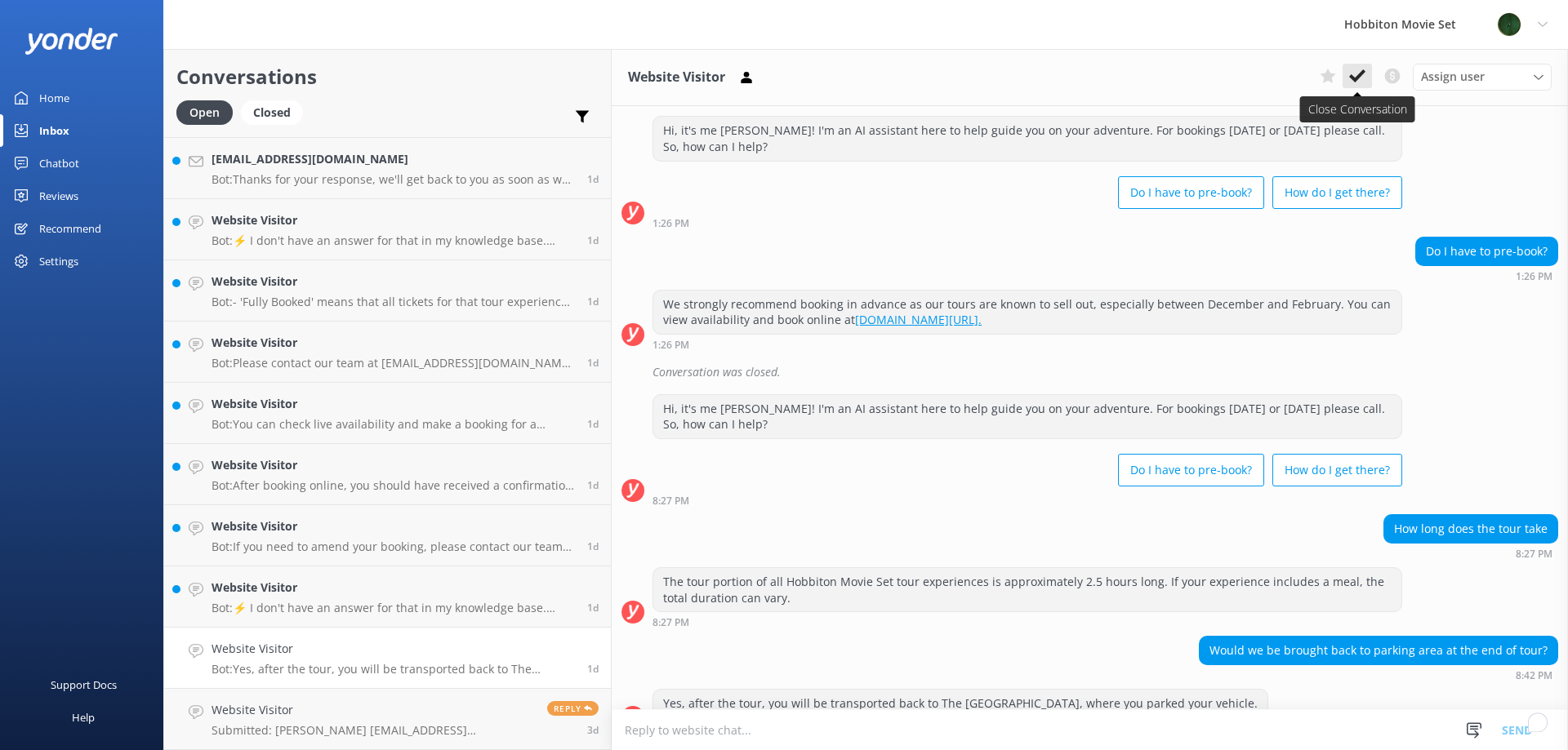
click at [1361, 74] on use at bounding box center [1356, 76] width 16 height 13
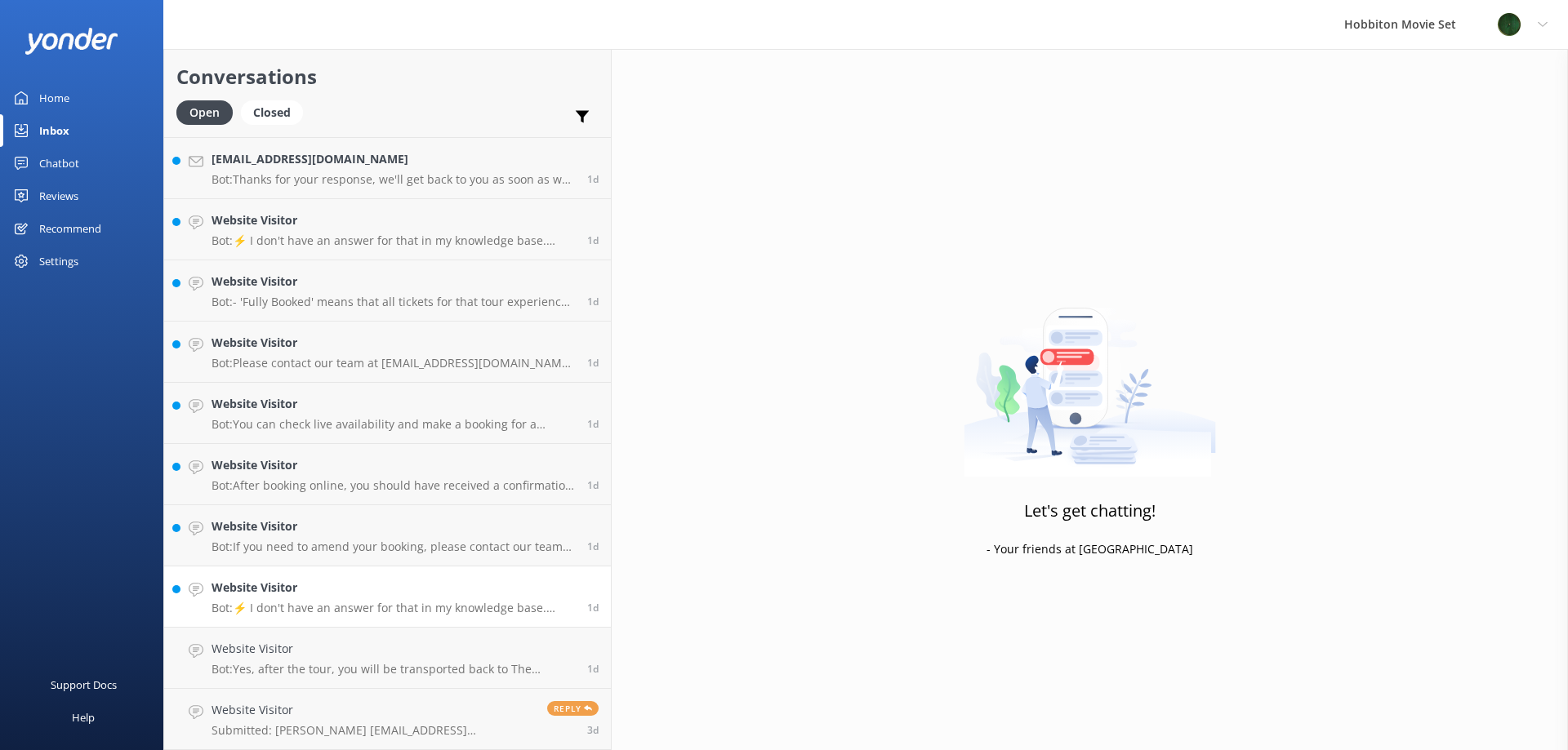
scroll to position [4036, 0]
click at [285, 654] on h4 "Website Visitor" at bounding box center [393, 649] width 363 height 18
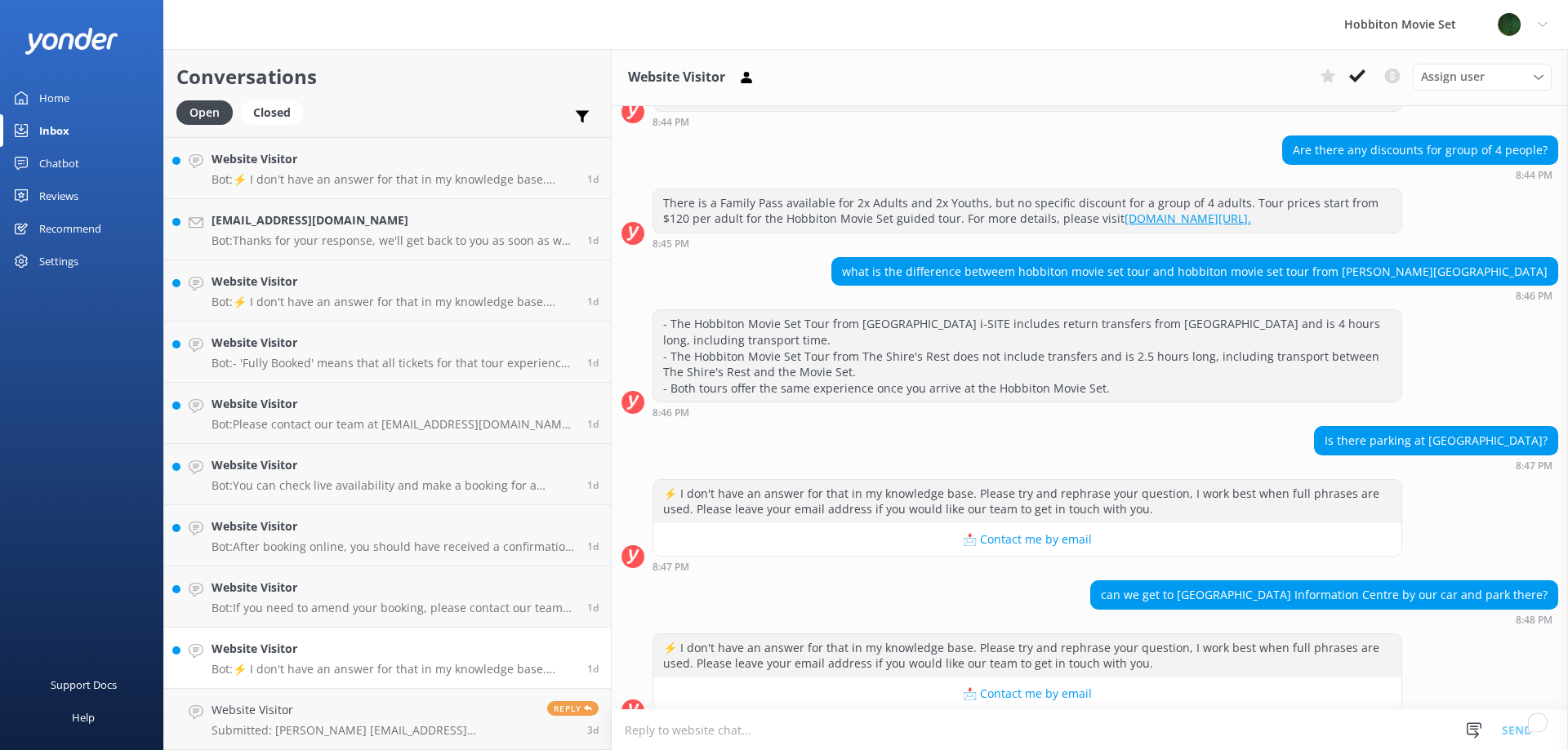
scroll to position [265, 0]
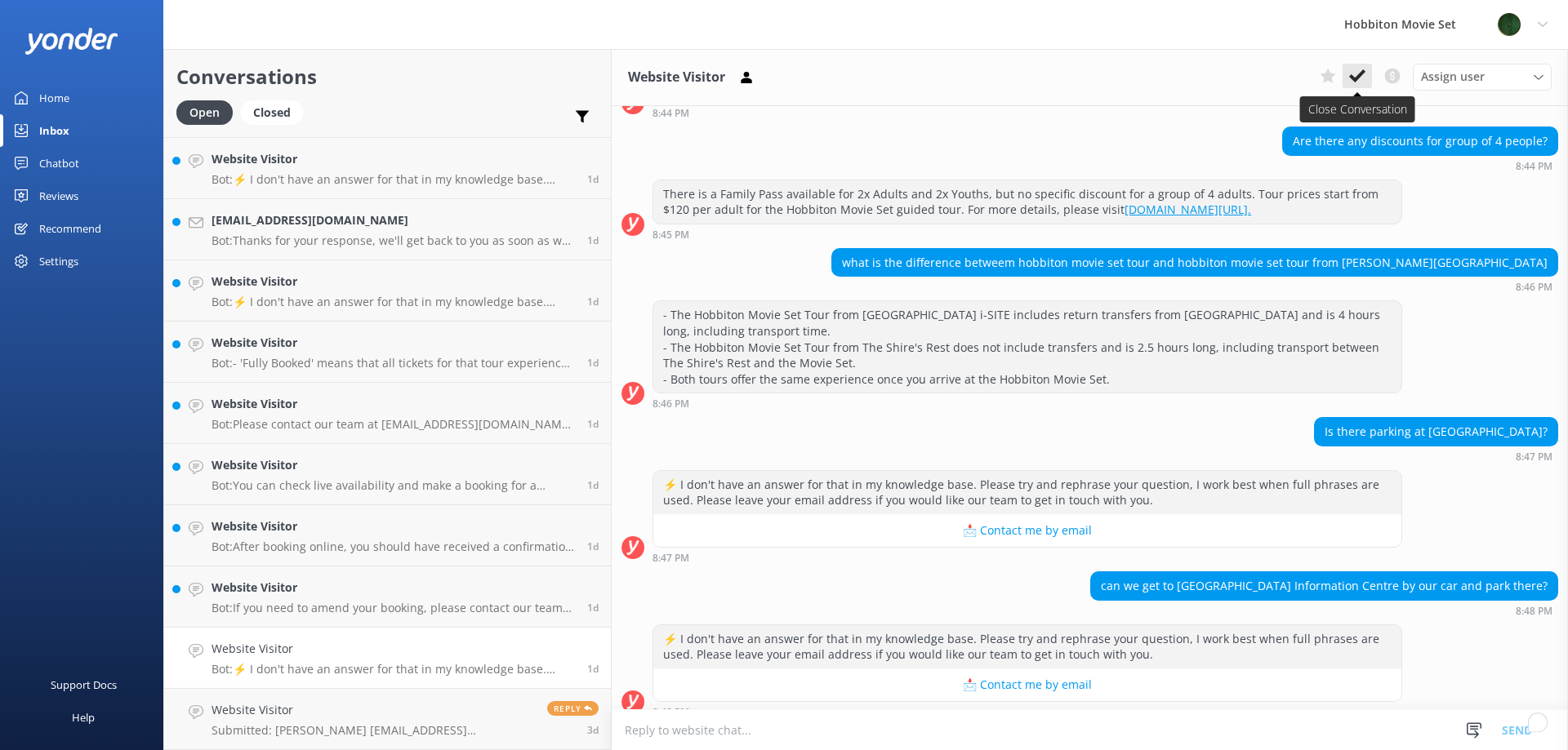
click at [1365, 67] on button at bounding box center [1356, 76] width 29 height 25
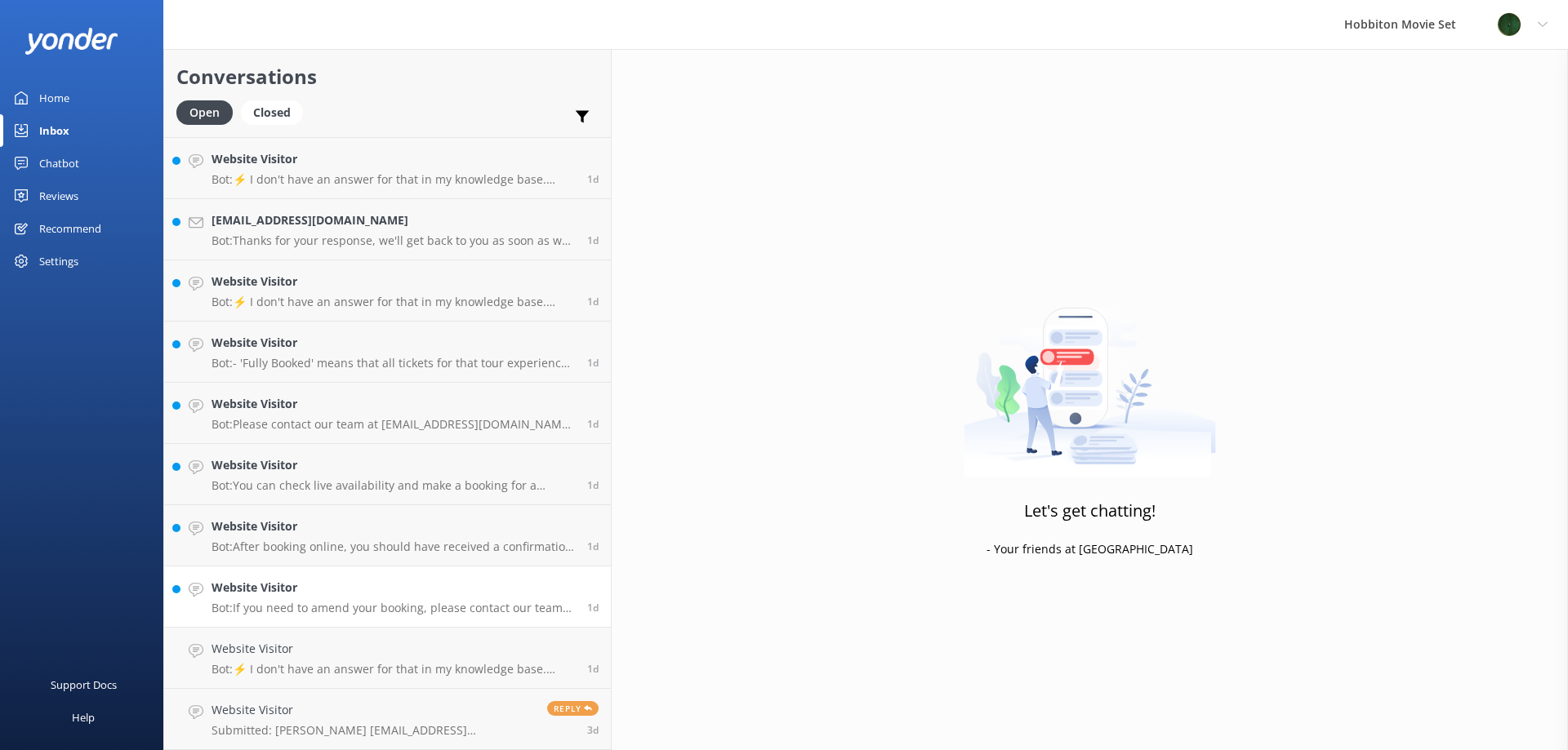
scroll to position [3975, 0]
click at [302, 666] on p "Bot: If you need to amend your booking, please contact our team at office@hobbi…" at bounding box center [393, 668] width 363 height 14
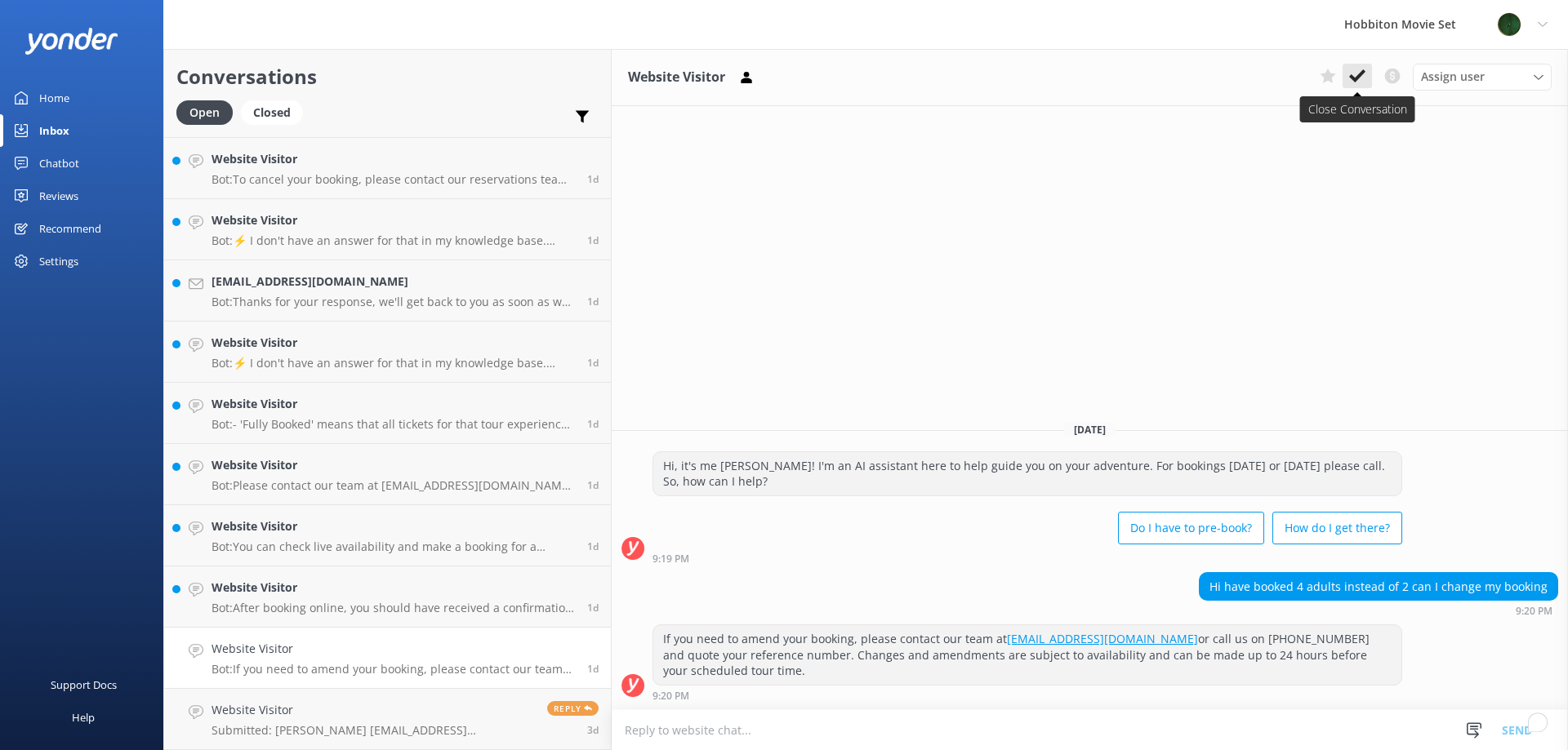
click at [1359, 70] on icon at bounding box center [1356, 75] width 16 height 16
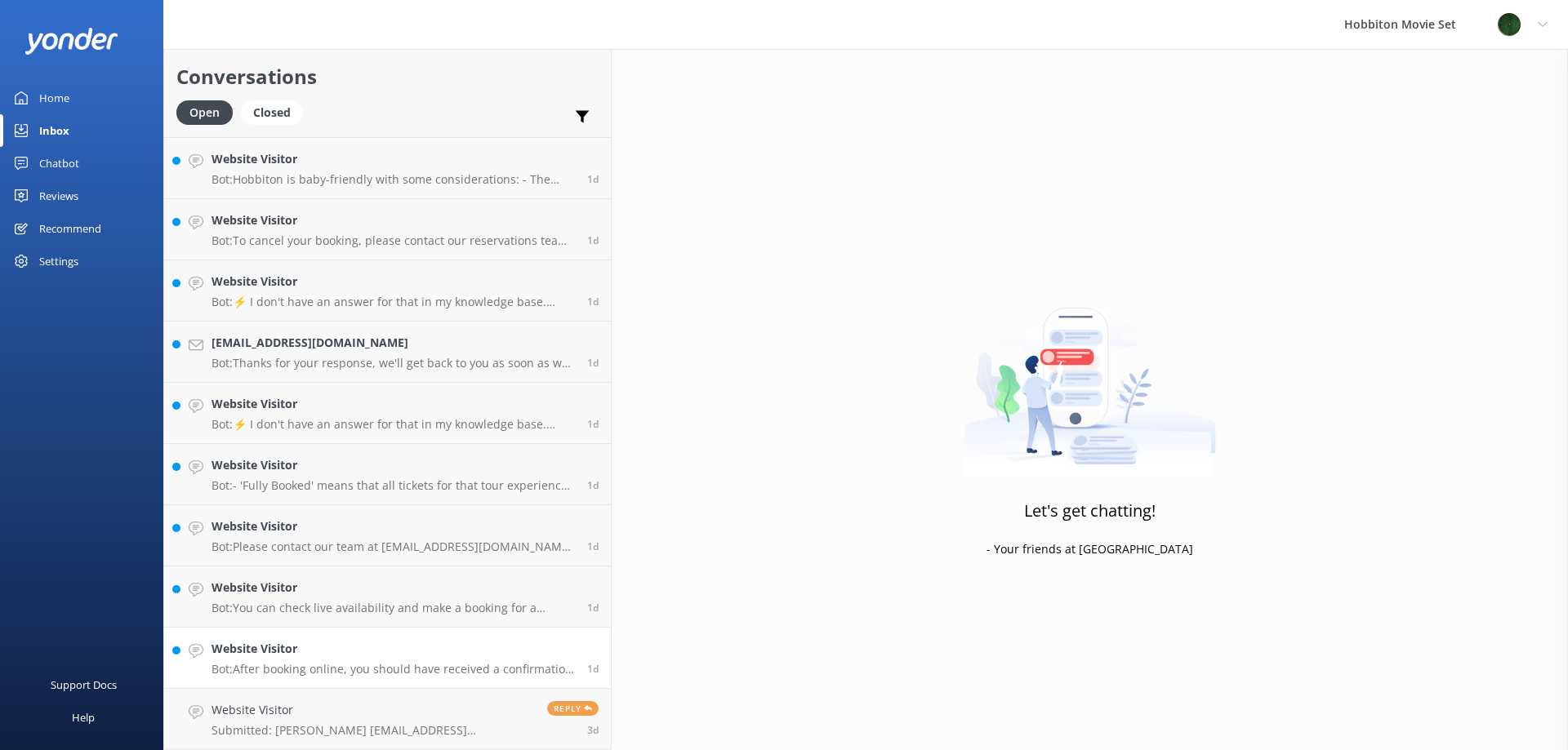
scroll to position [3914, 0]
click at [276, 656] on h4 "Website Visitor" at bounding box center [393, 649] width 363 height 18
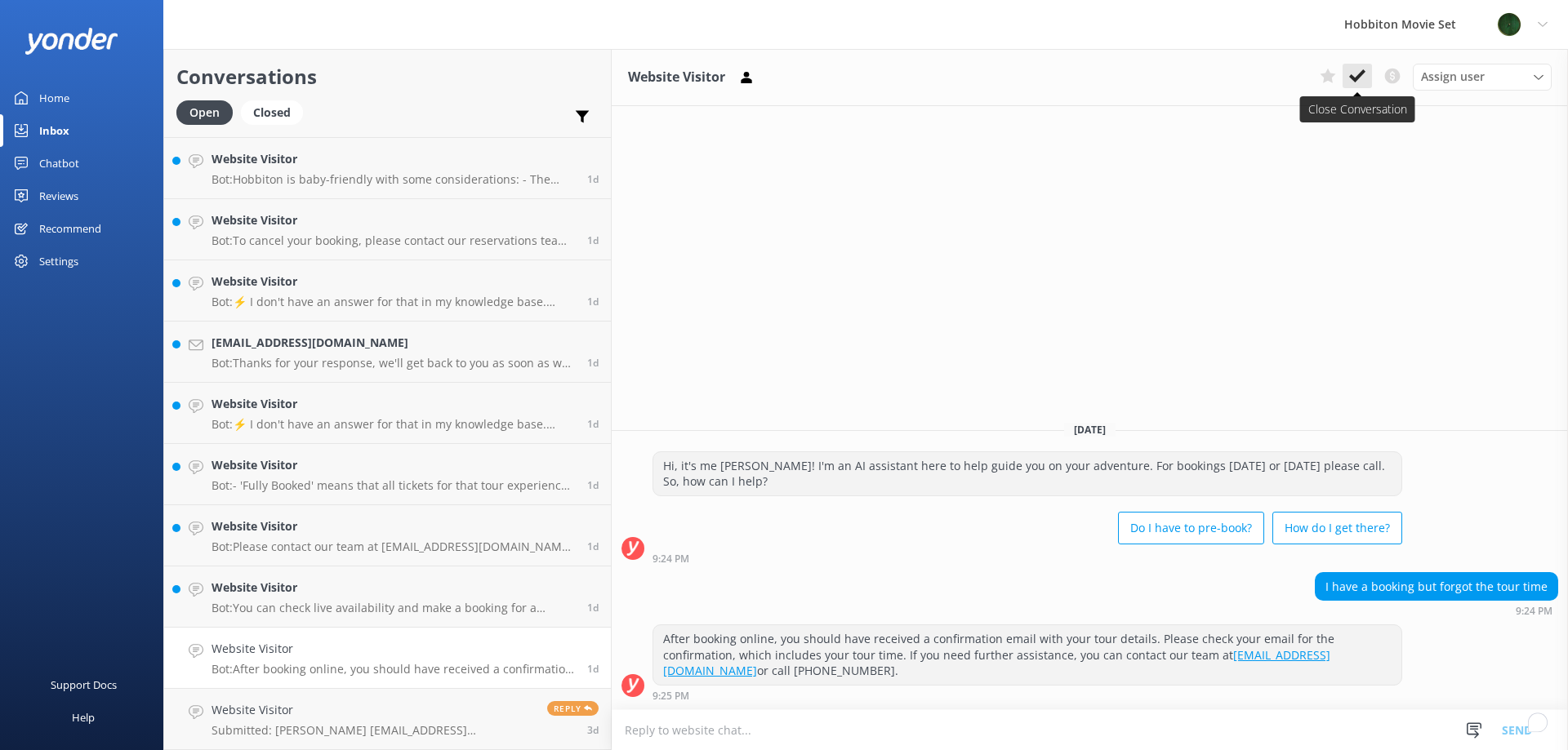
click at [1356, 79] on use at bounding box center [1356, 76] width 16 height 13
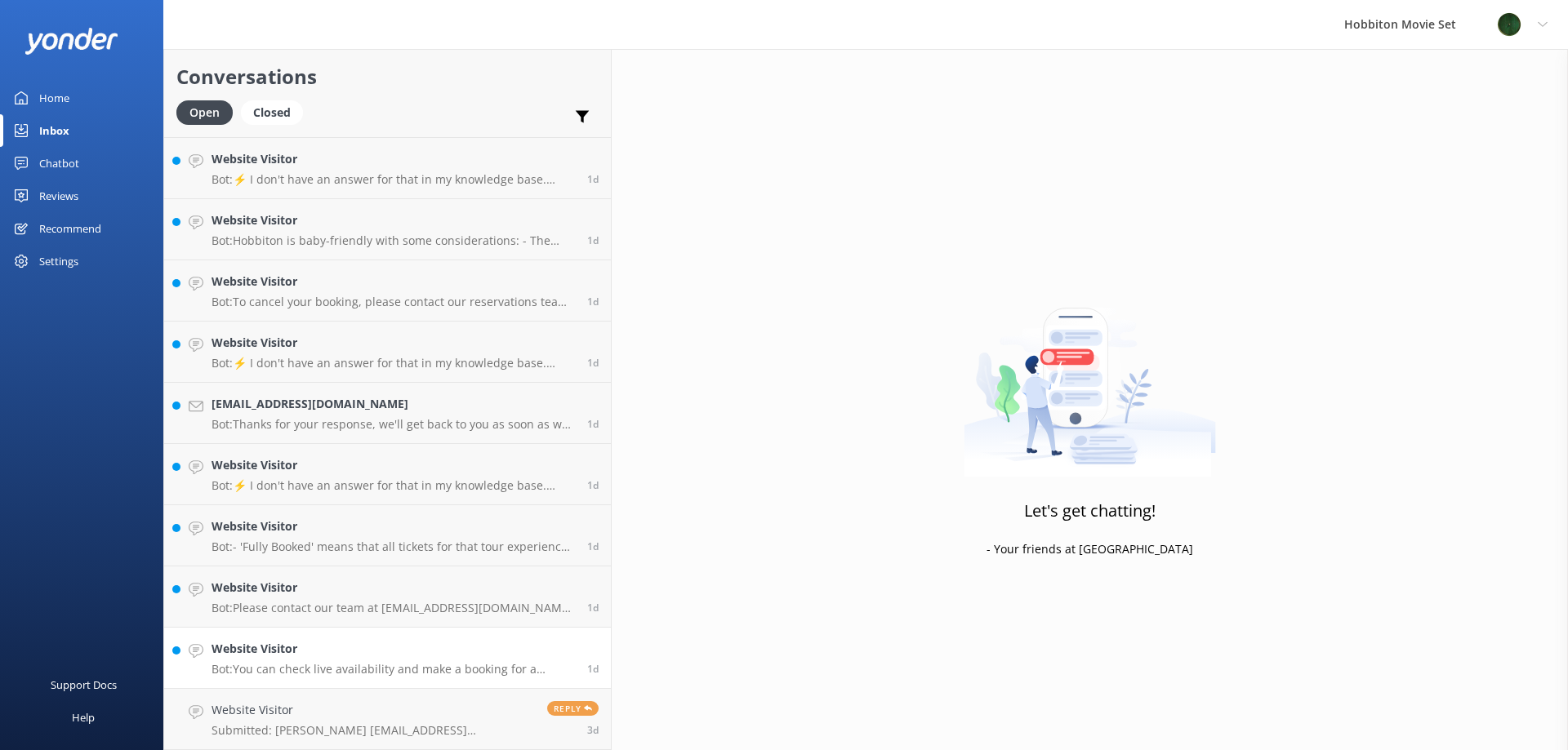
scroll to position [3852, 0]
click at [299, 664] on p "Bot: You can check live availability and make a booking for a Hobbiton tour on …" at bounding box center [393, 668] width 363 height 14
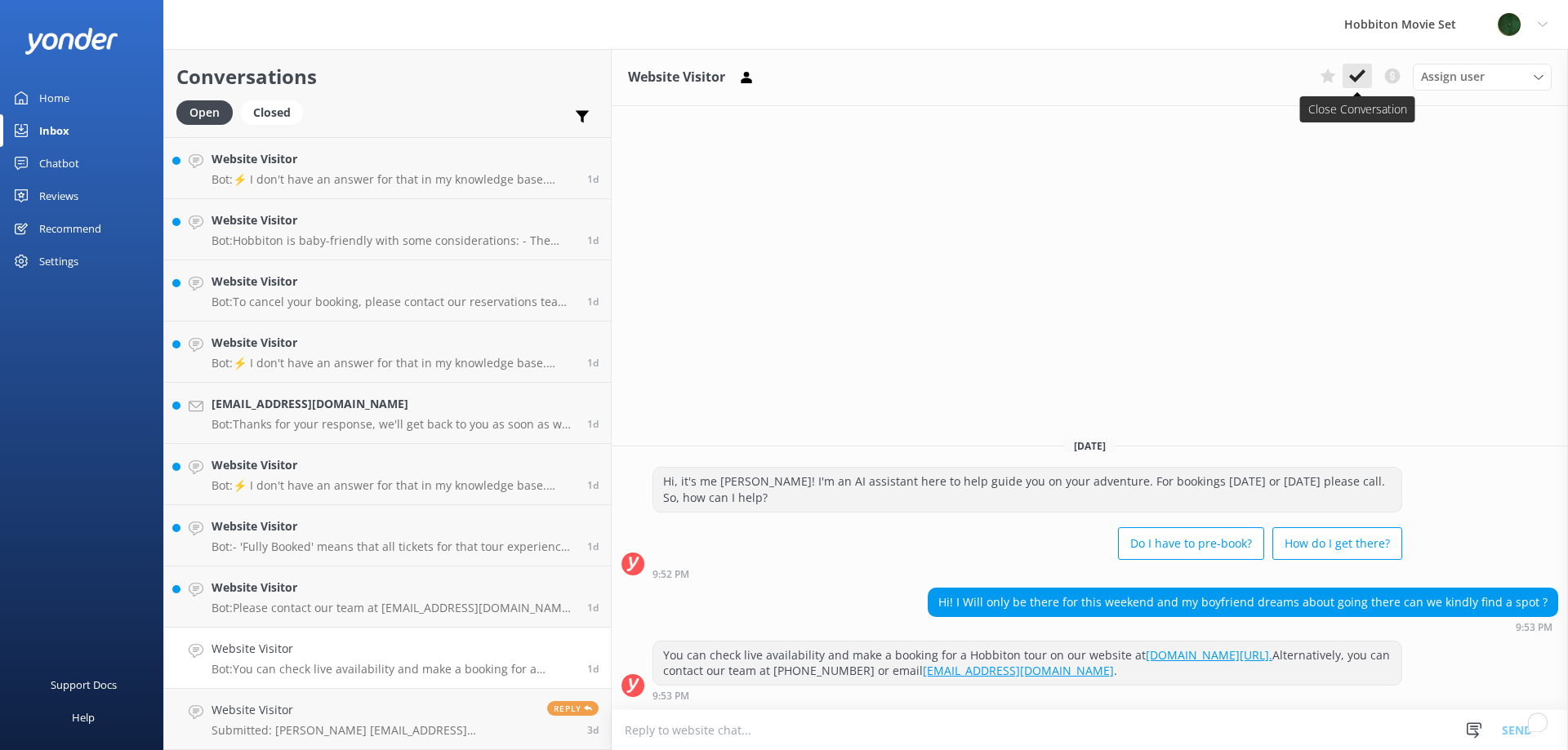
click at [1363, 69] on icon at bounding box center [1356, 75] width 16 height 16
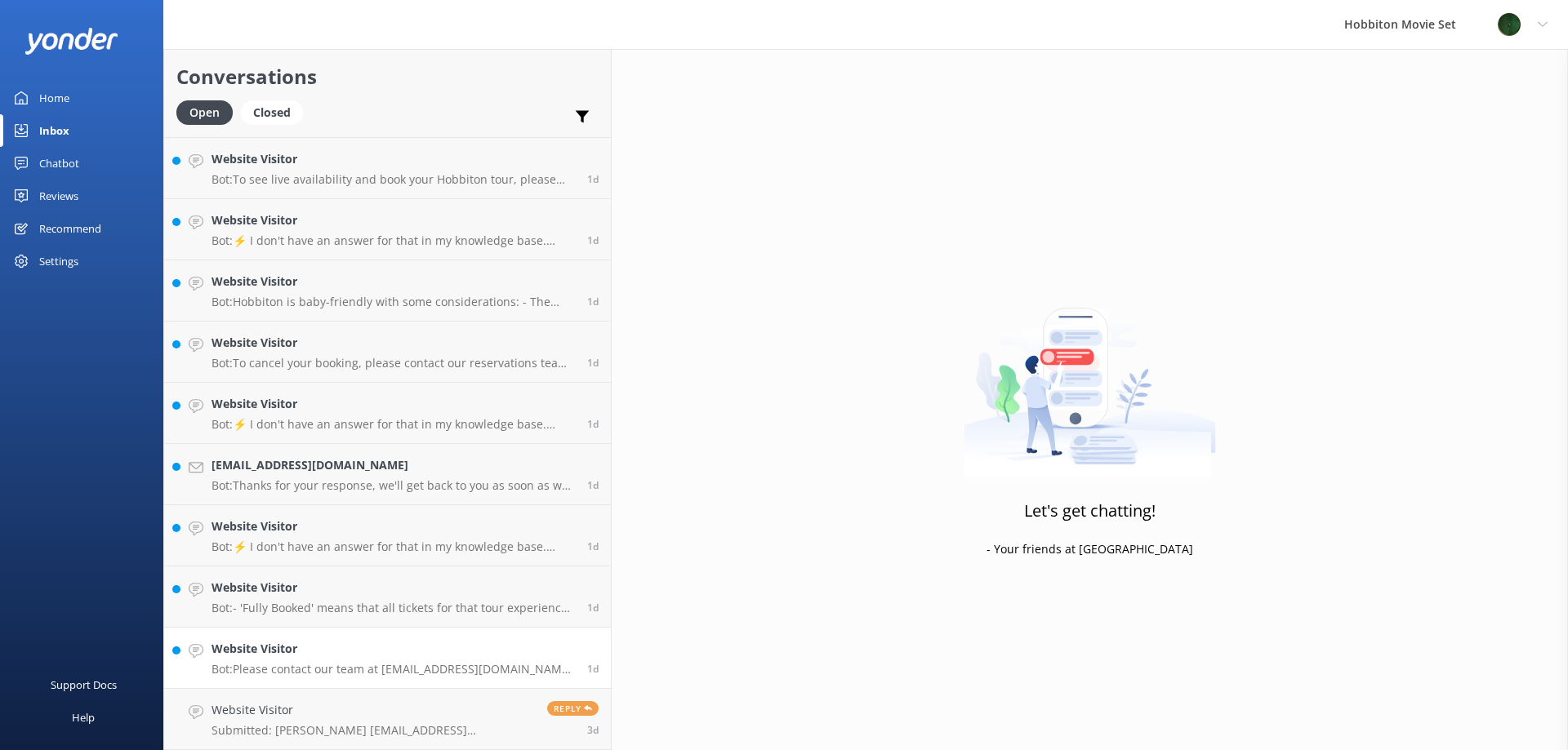
scroll to position [3792, 0]
click at [356, 666] on p "Bot: Please contact our team at inbounds@hobbitontours.com to enquire about Pri…" at bounding box center [393, 668] width 363 height 14
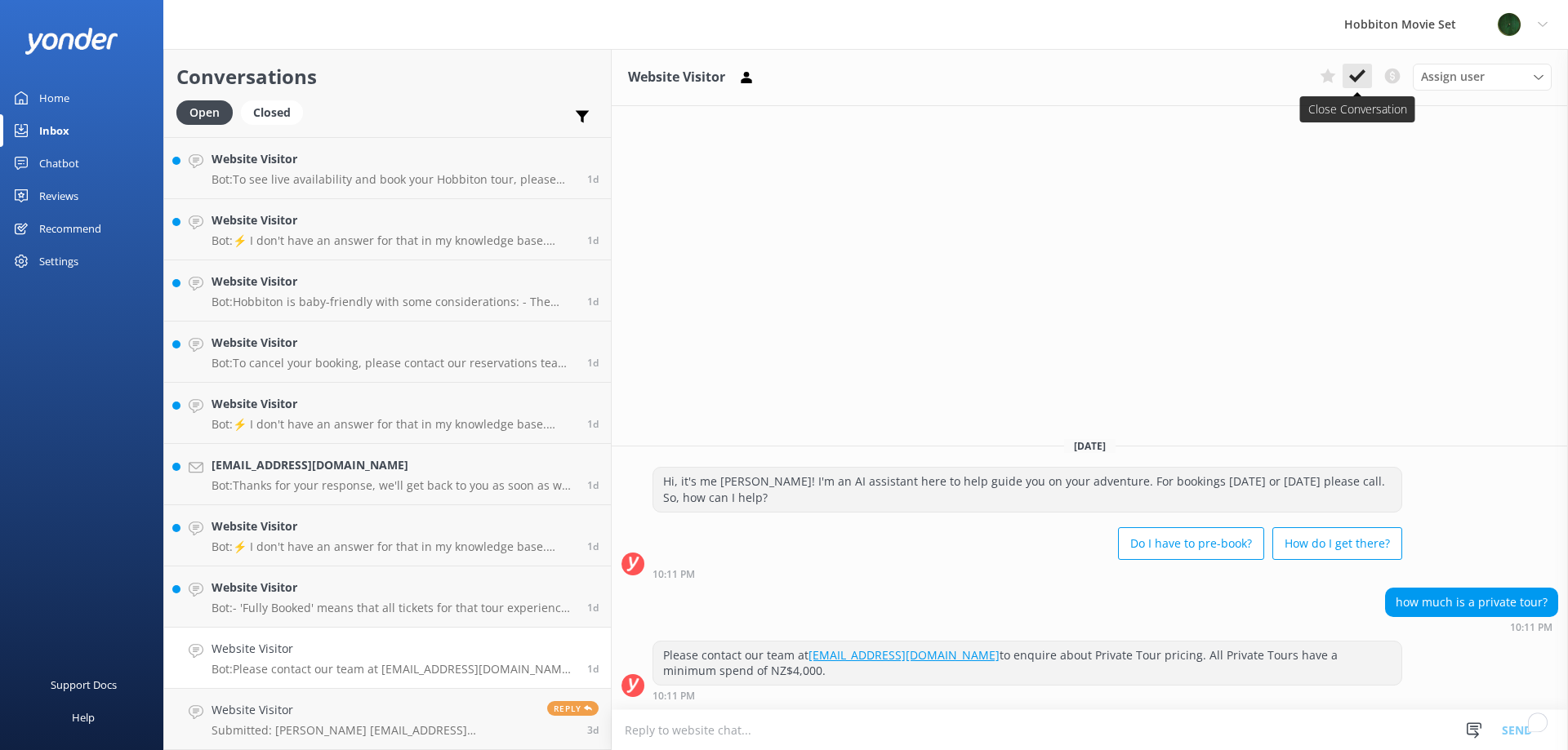
click at [1362, 73] on use at bounding box center [1356, 76] width 16 height 13
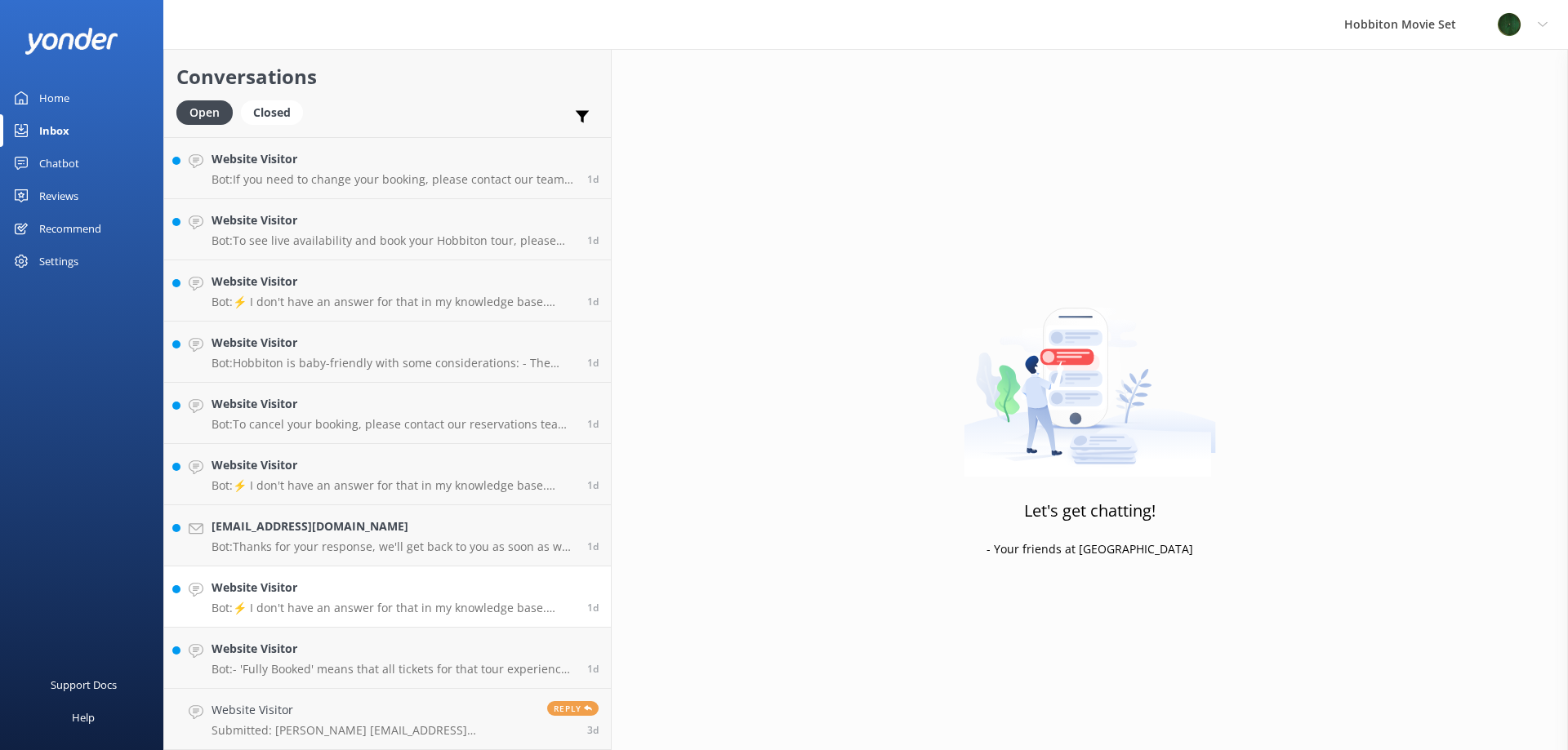
scroll to position [3730, 0]
click at [329, 645] on h4 "Website Visitor" at bounding box center [393, 649] width 363 height 18
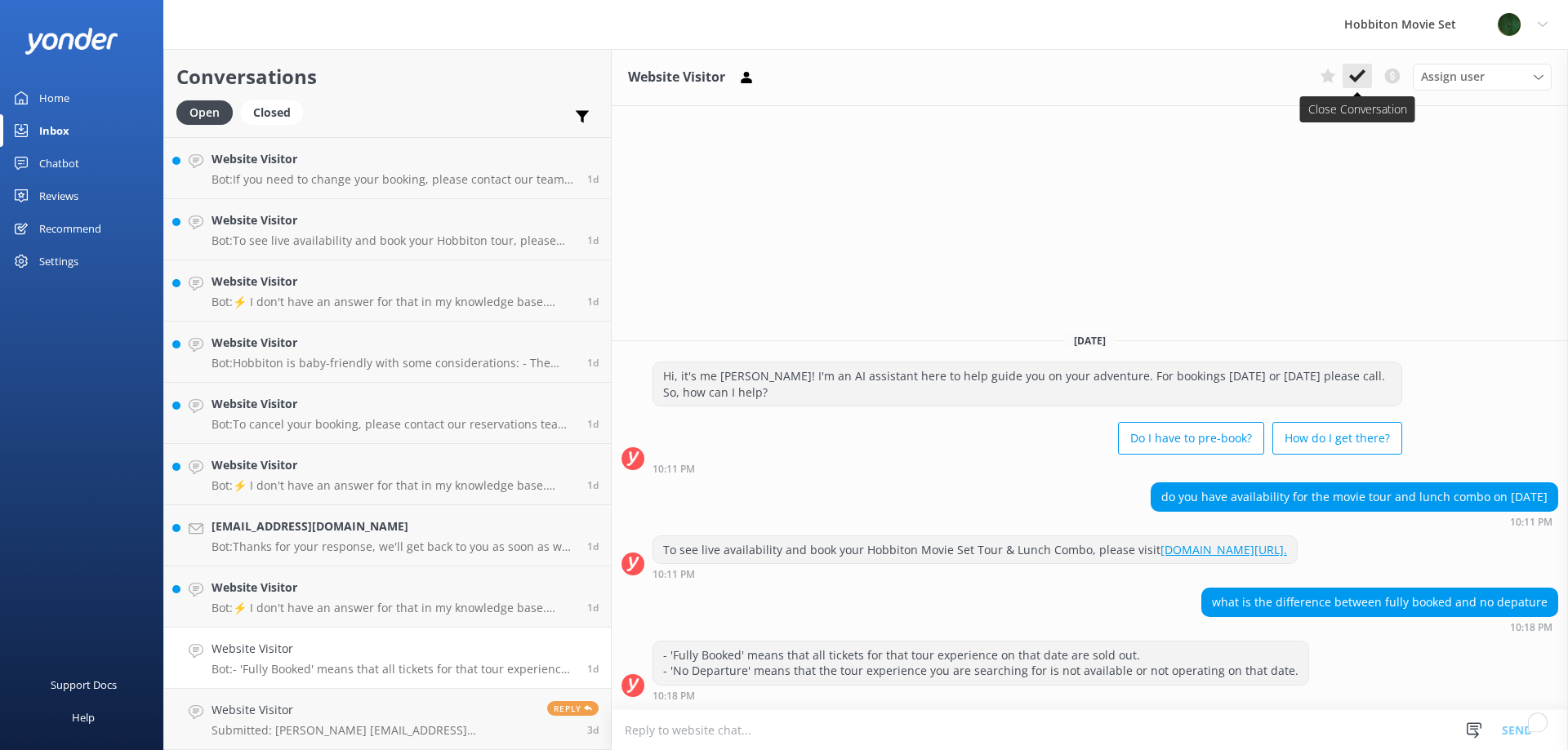
click at [1366, 67] on button at bounding box center [1356, 76] width 29 height 25
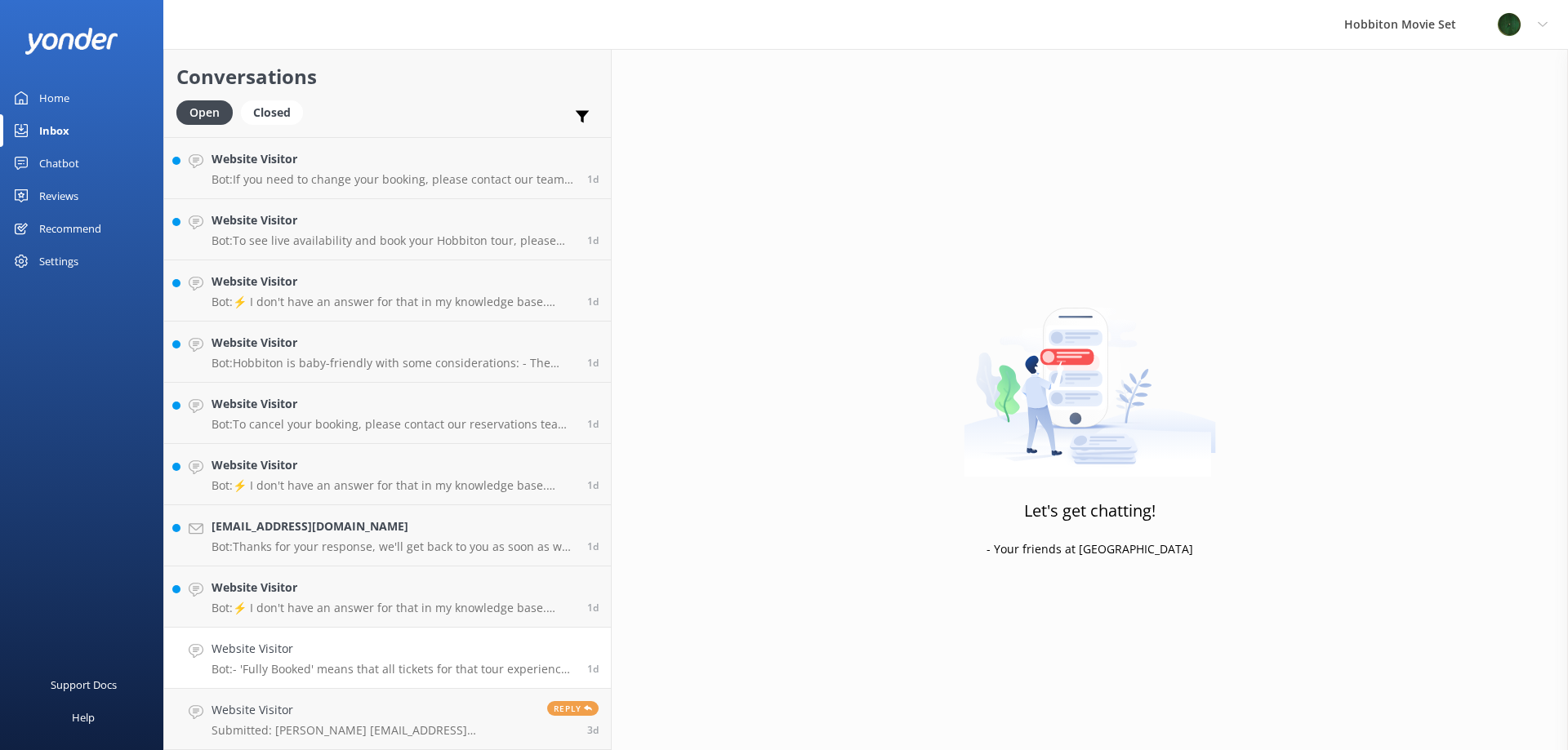
scroll to position [3669, 0]
click at [310, 646] on h4 "Website Visitor" at bounding box center [393, 649] width 363 height 18
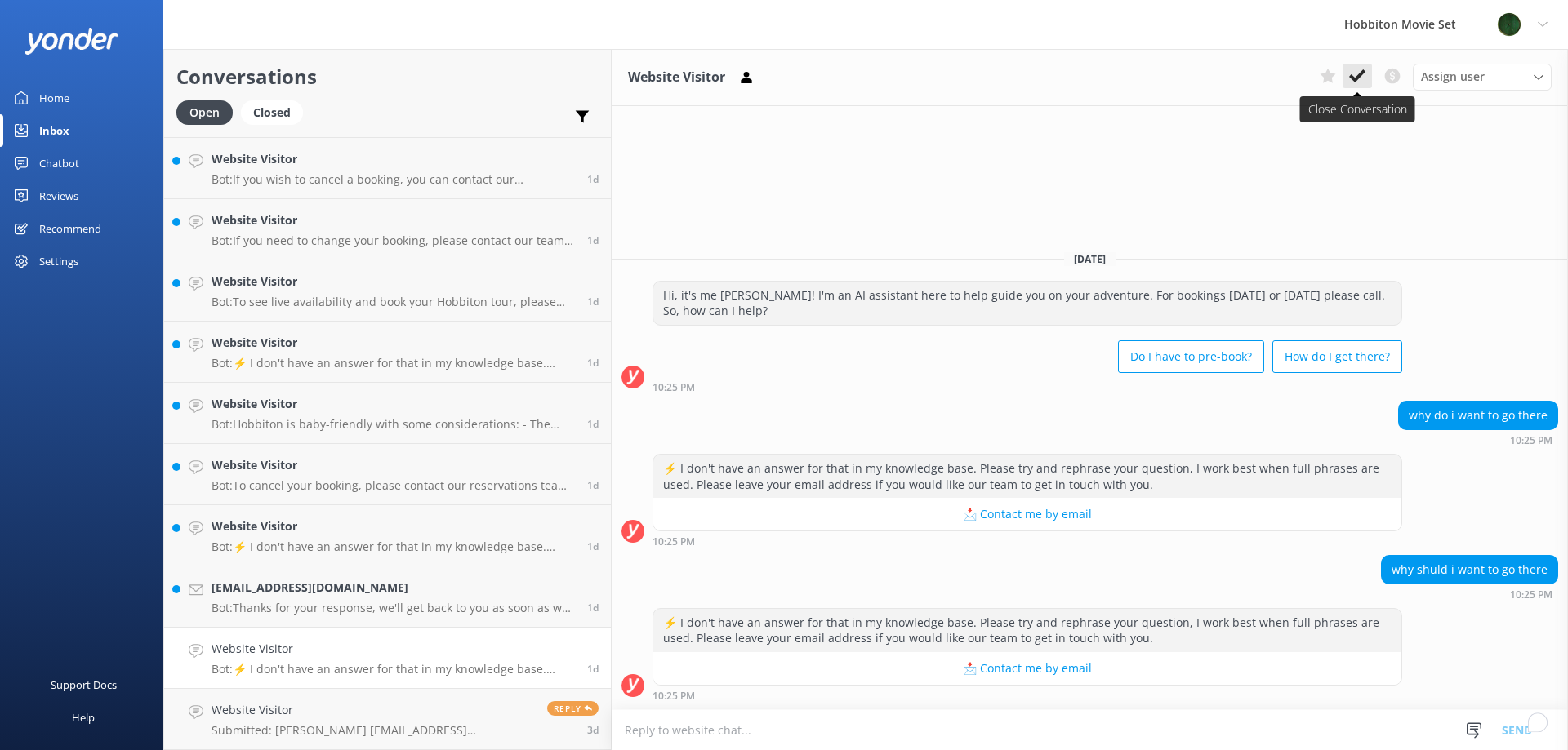
click at [1362, 77] on icon at bounding box center [1356, 75] width 16 height 16
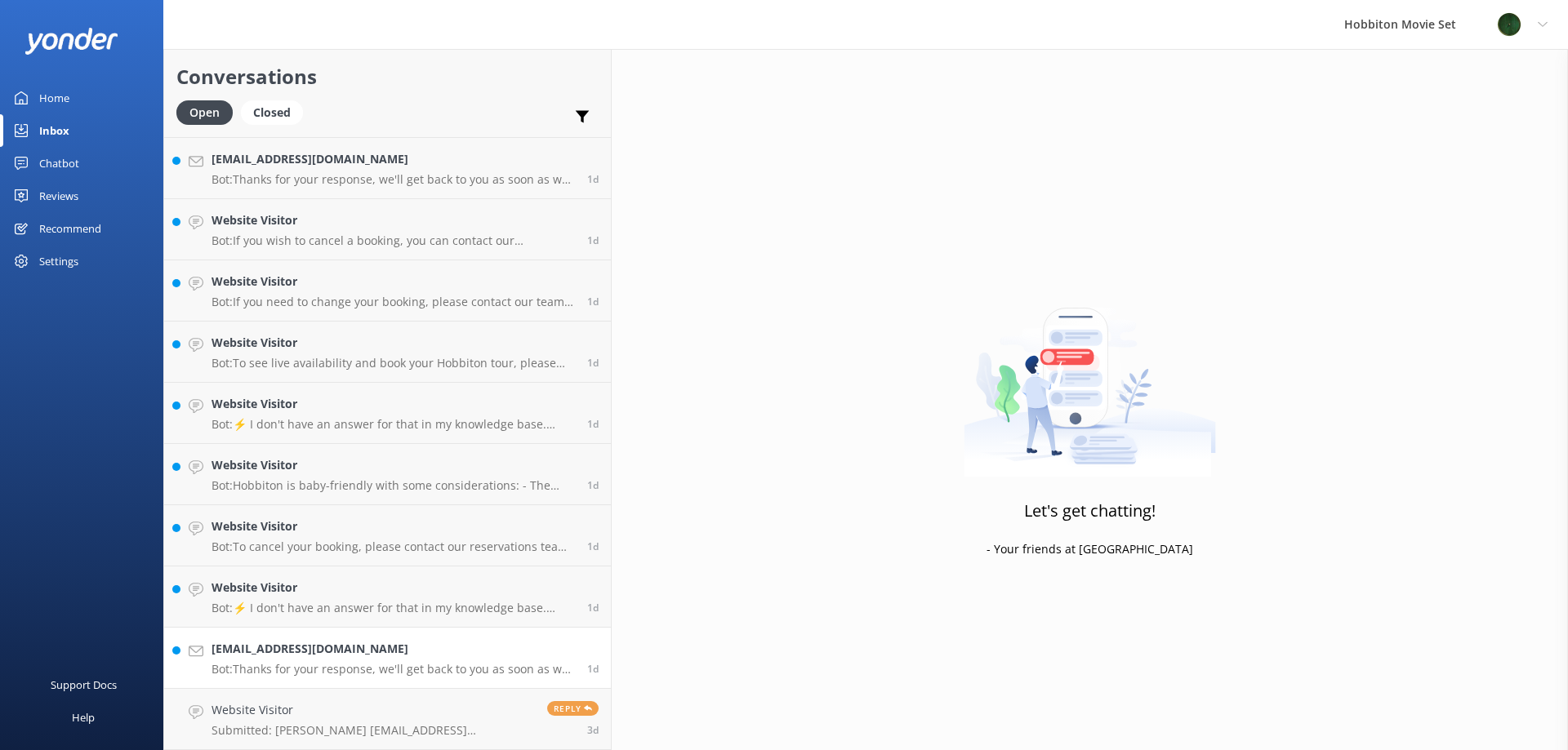
scroll to position [3608, 0]
click at [333, 648] on h4 "Isabellamez58@outlook.com" at bounding box center [393, 649] width 363 height 18
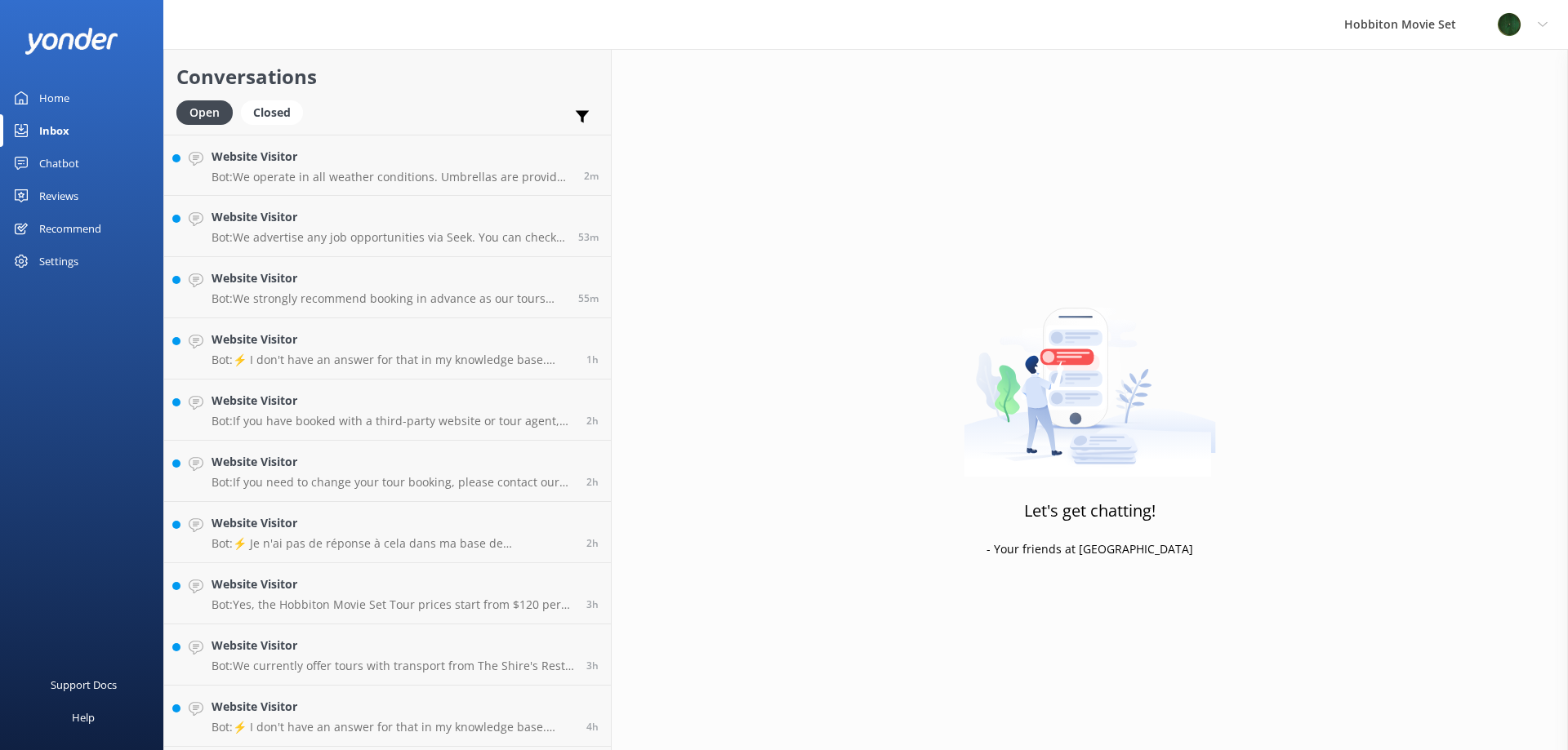
scroll to position [2812, 0]
